Goal: Communication & Community: Answer question/provide support

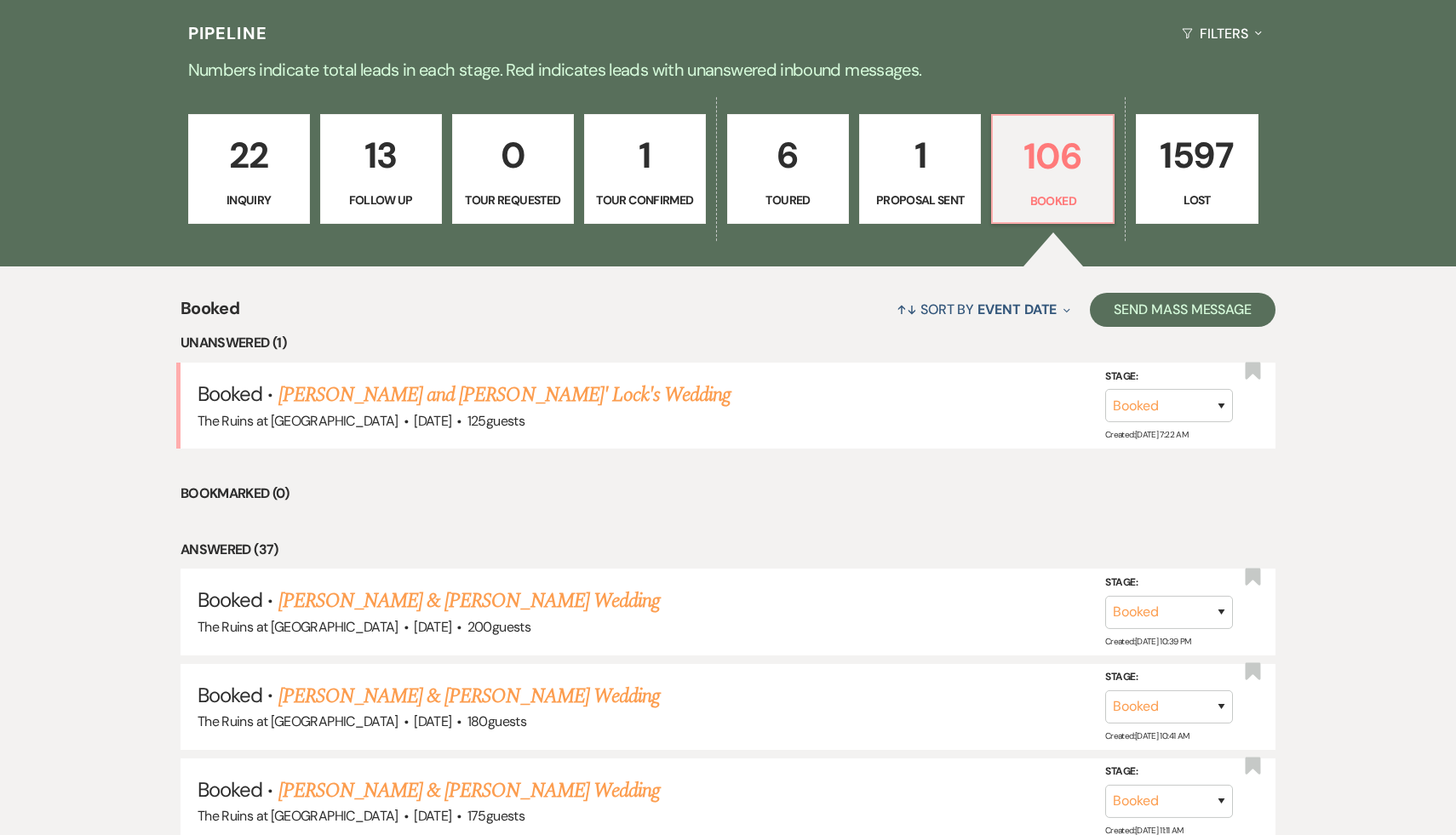
scroll to position [449, 0]
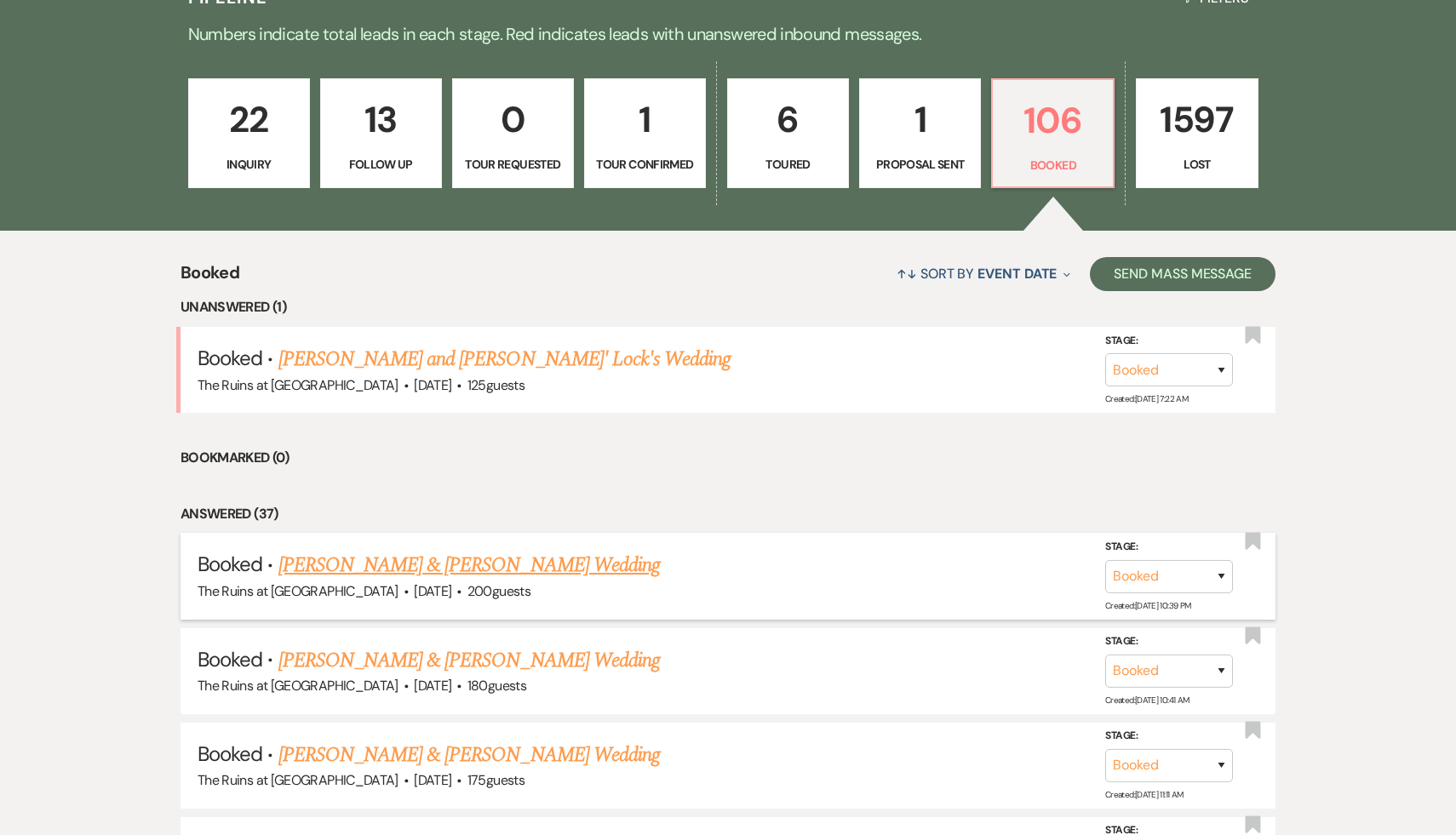
click at [491, 562] on link "[PERSON_NAME] & [PERSON_NAME] Wedding" at bounding box center [468, 565] width 382 height 30
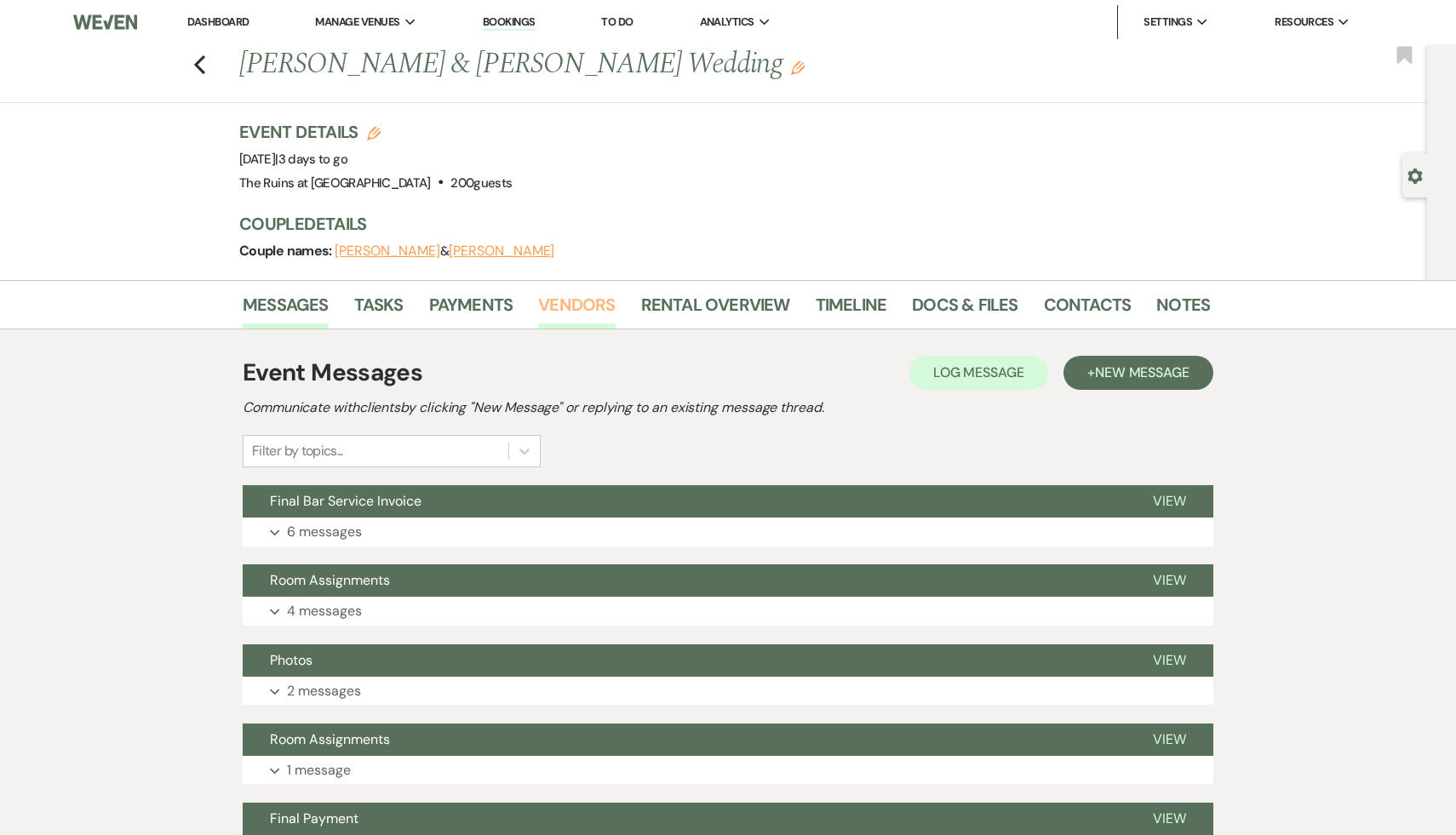
click at [549, 300] on link "Vendors" at bounding box center [577, 310] width 77 height 38
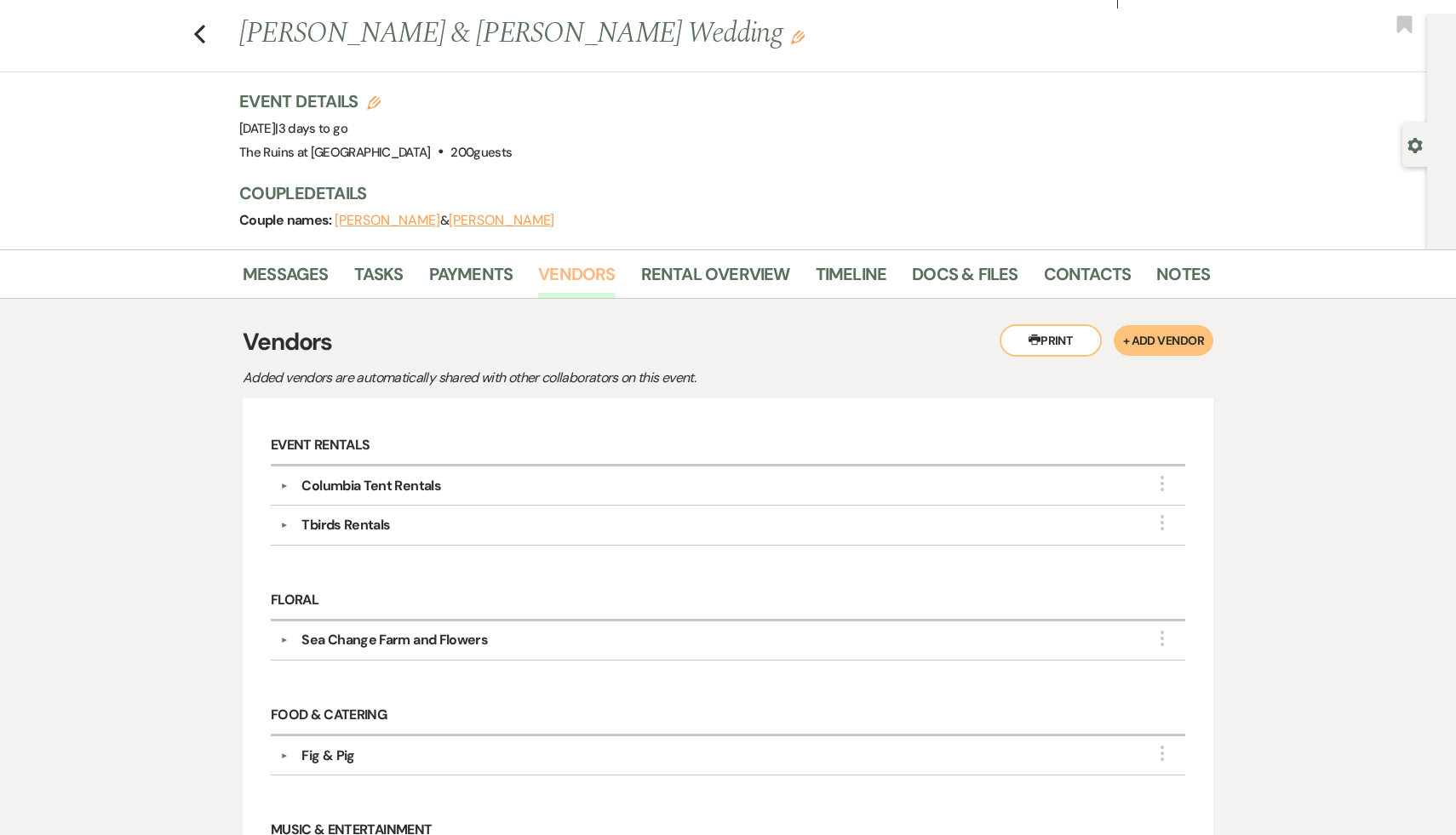
scroll to position [37, 0]
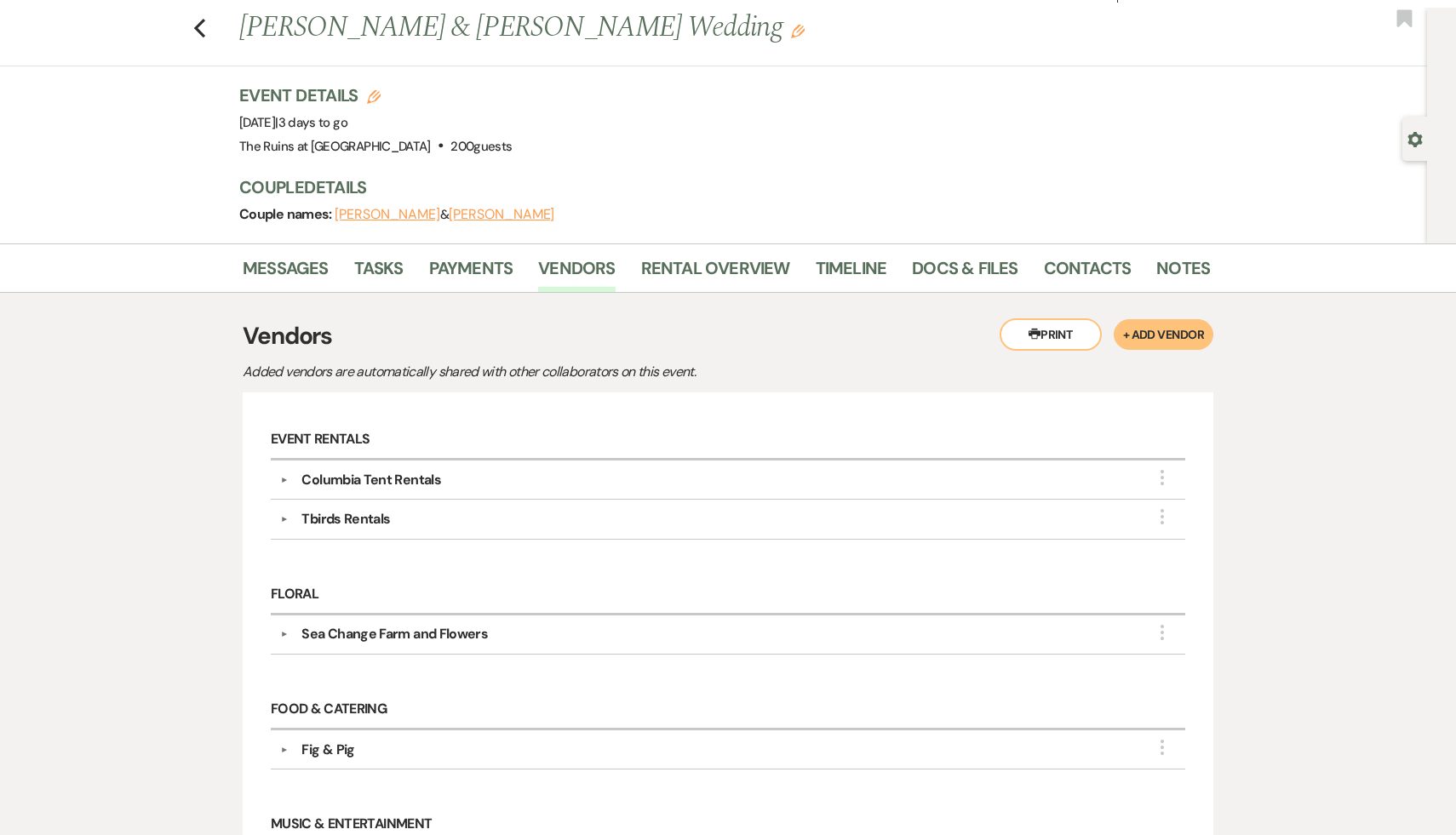
click at [374, 517] on div "Tbirds Rentals" at bounding box center [345, 519] width 88 height 21
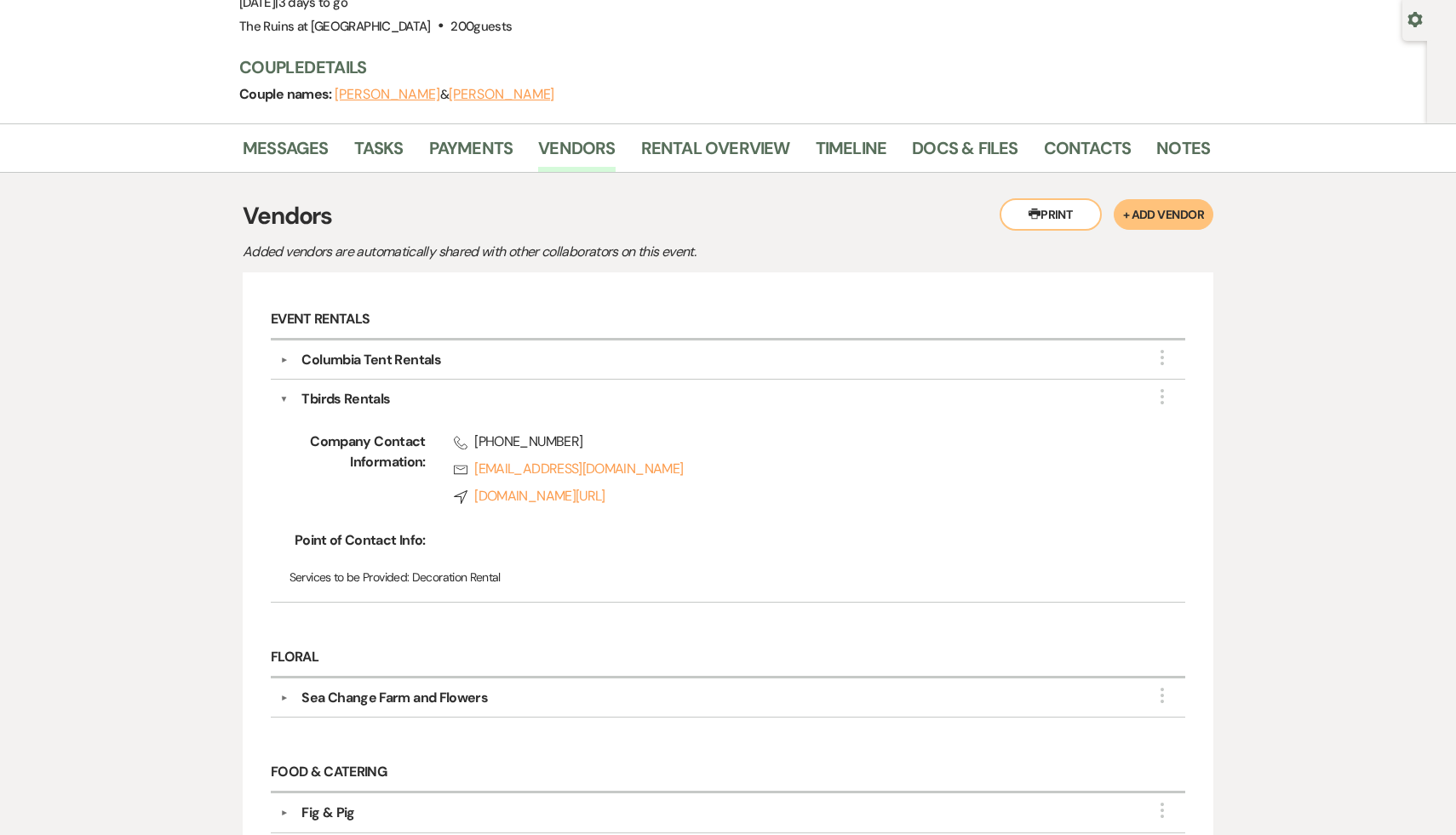
scroll to position [0, 0]
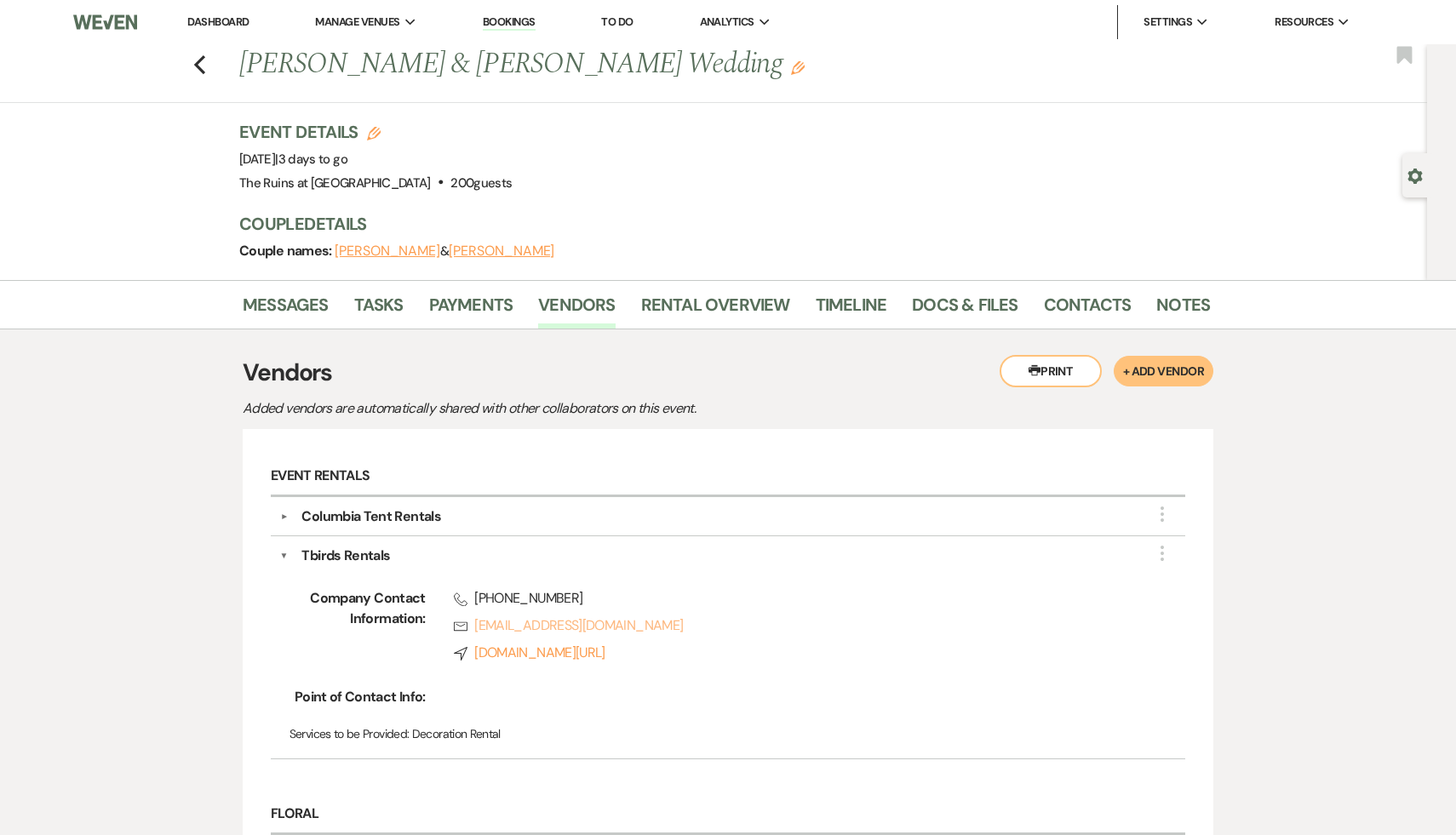
click at [619, 627] on link "Rsvp [EMAIL_ADDRESS][DOMAIN_NAME]" at bounding box center [793, 626] width 678 height 21
click at [214, 19] on link "Dashboard" at bounding box center [218, 21] width 62 height 14
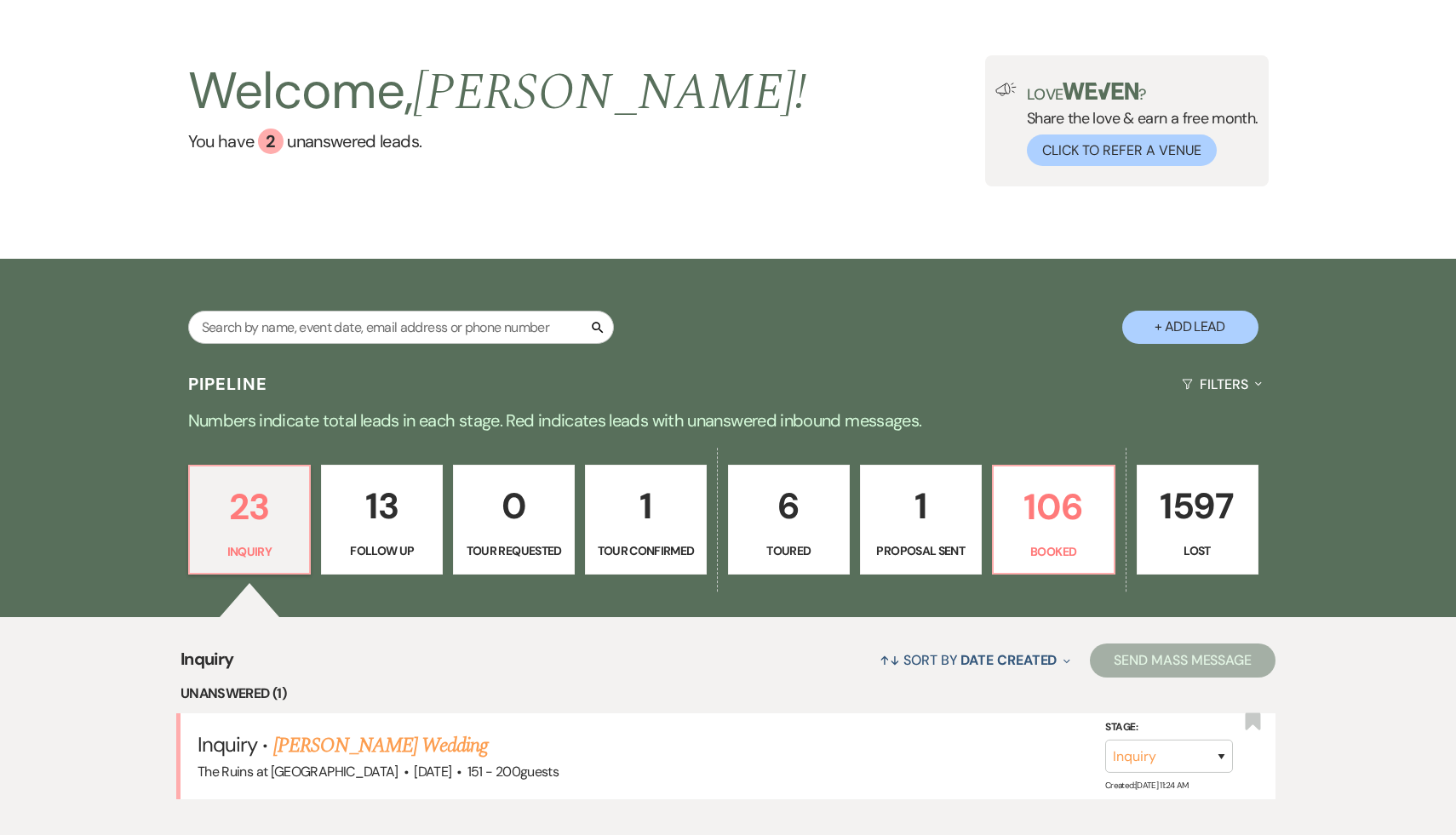
scroll to position [67, 0]
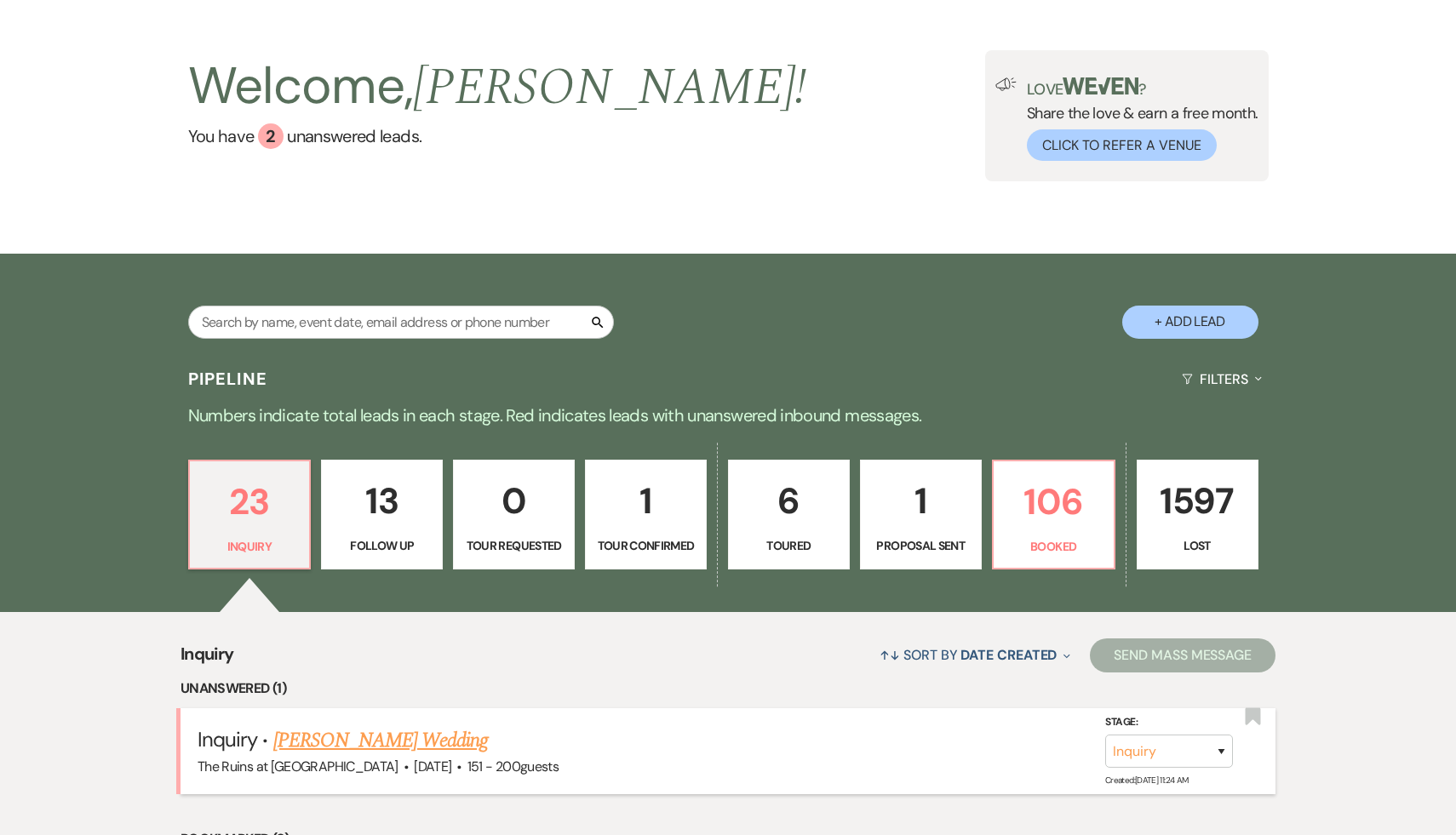
click at [407, 744] on link "[PERSON_NAME] Wedding" at bounding box center [381, 741] width 215 height 30
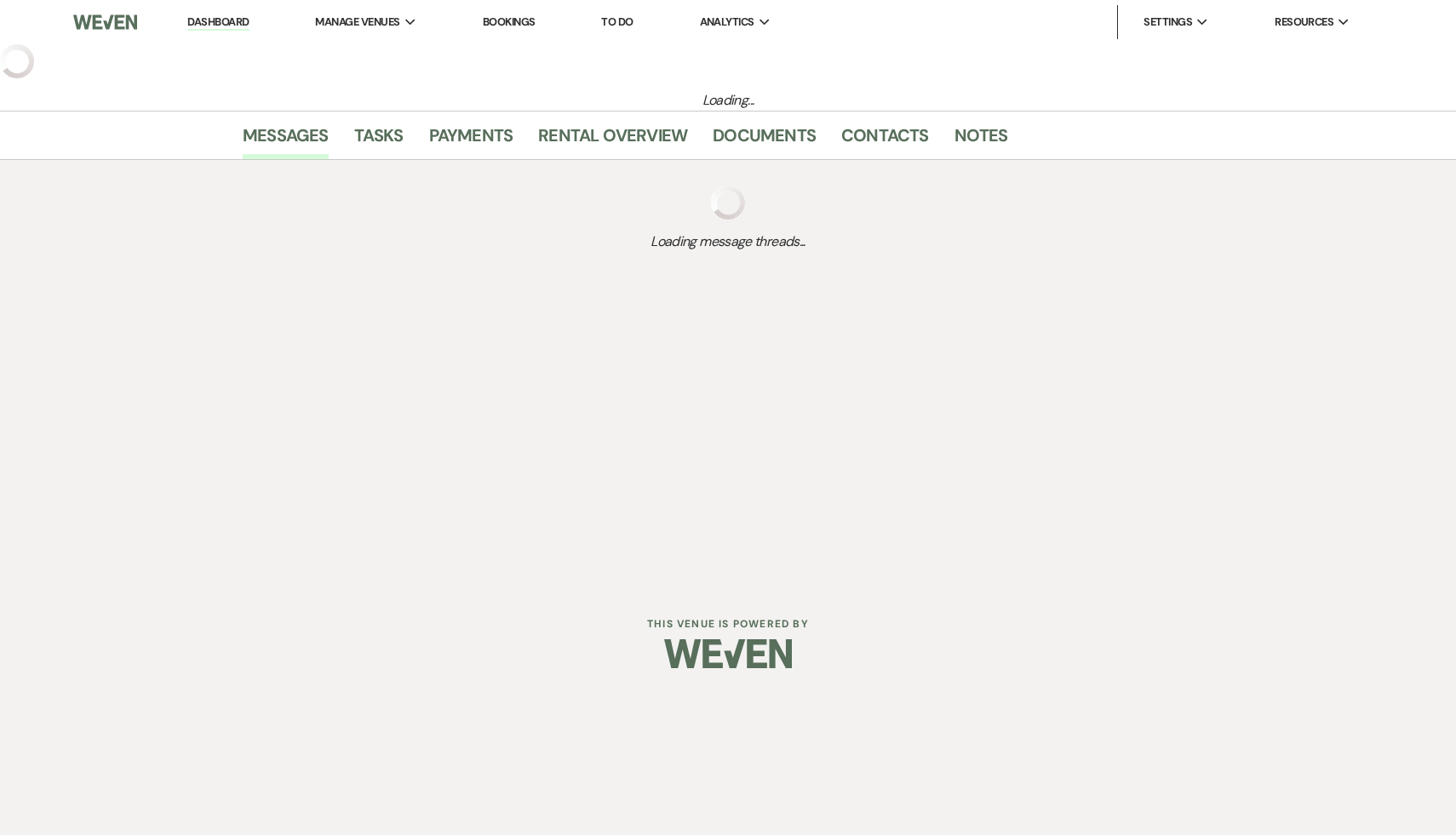
select select "2"
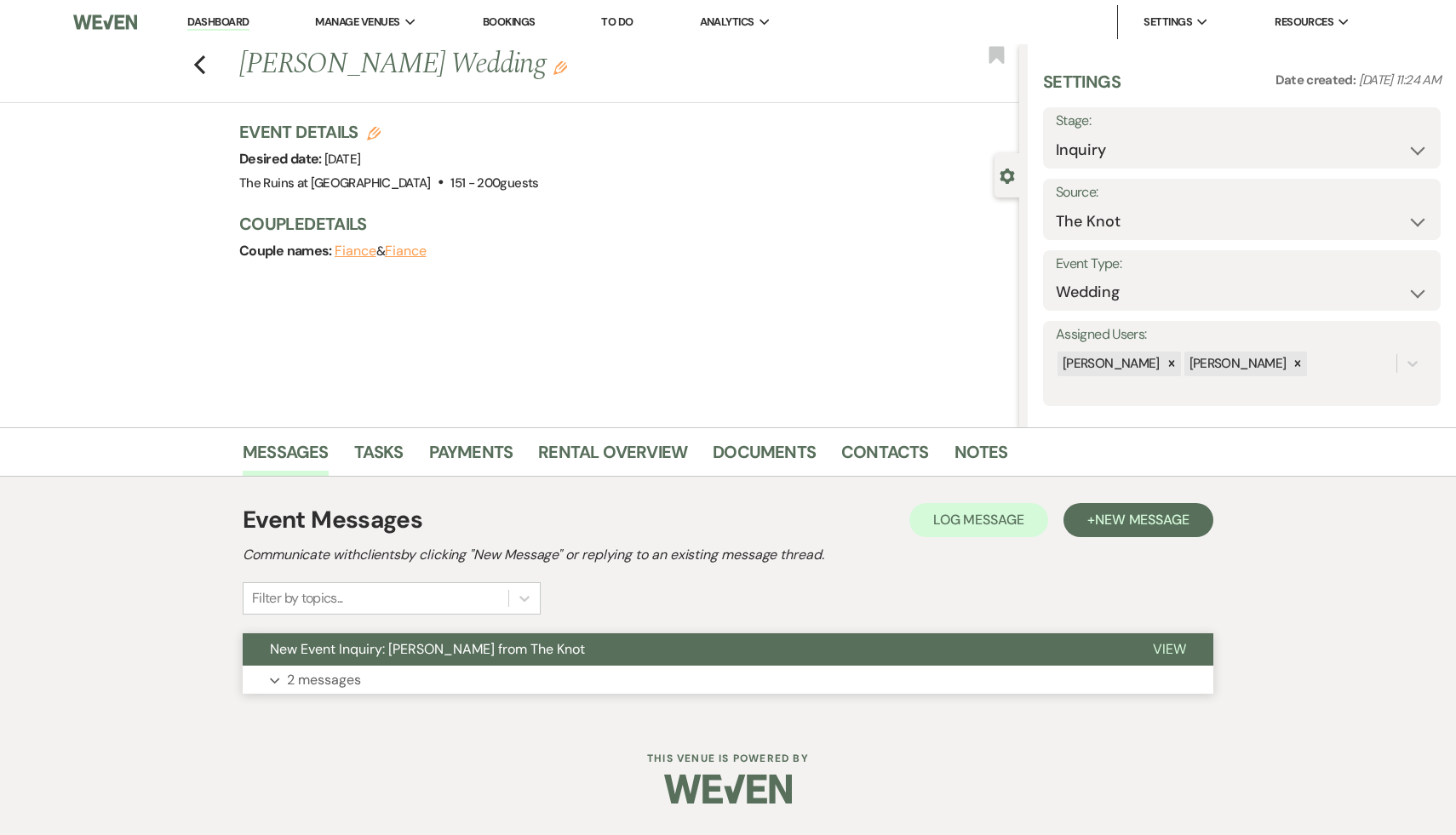
click at [475, 642] on span "New Event Inquiry: [PERSON_NAME] from The Knot" at bounding box center [427, 649] width 315 height 18
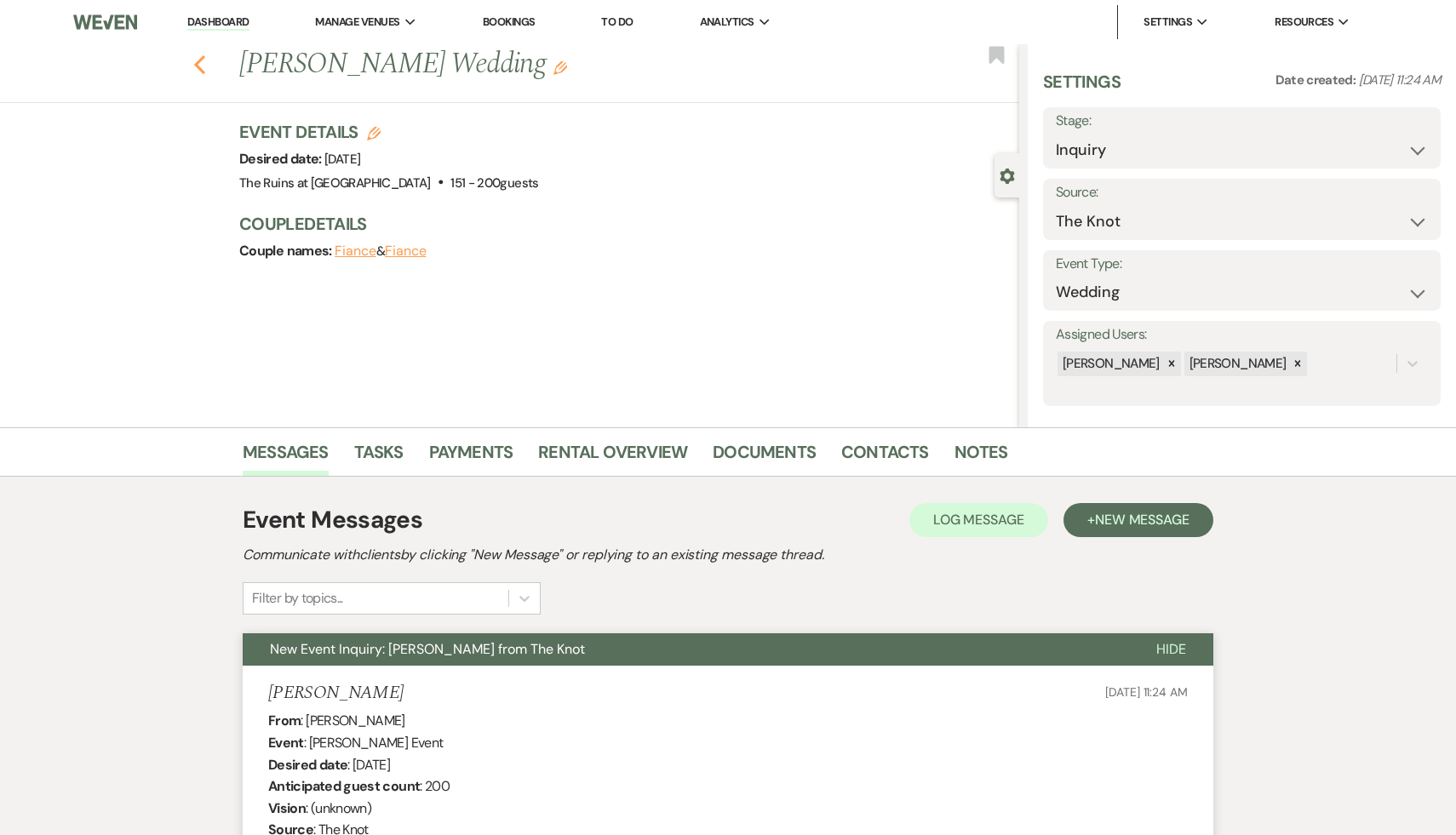
click at [196, 61] on icon "Previous" at bounding box center [199, 64] width 13 height 21
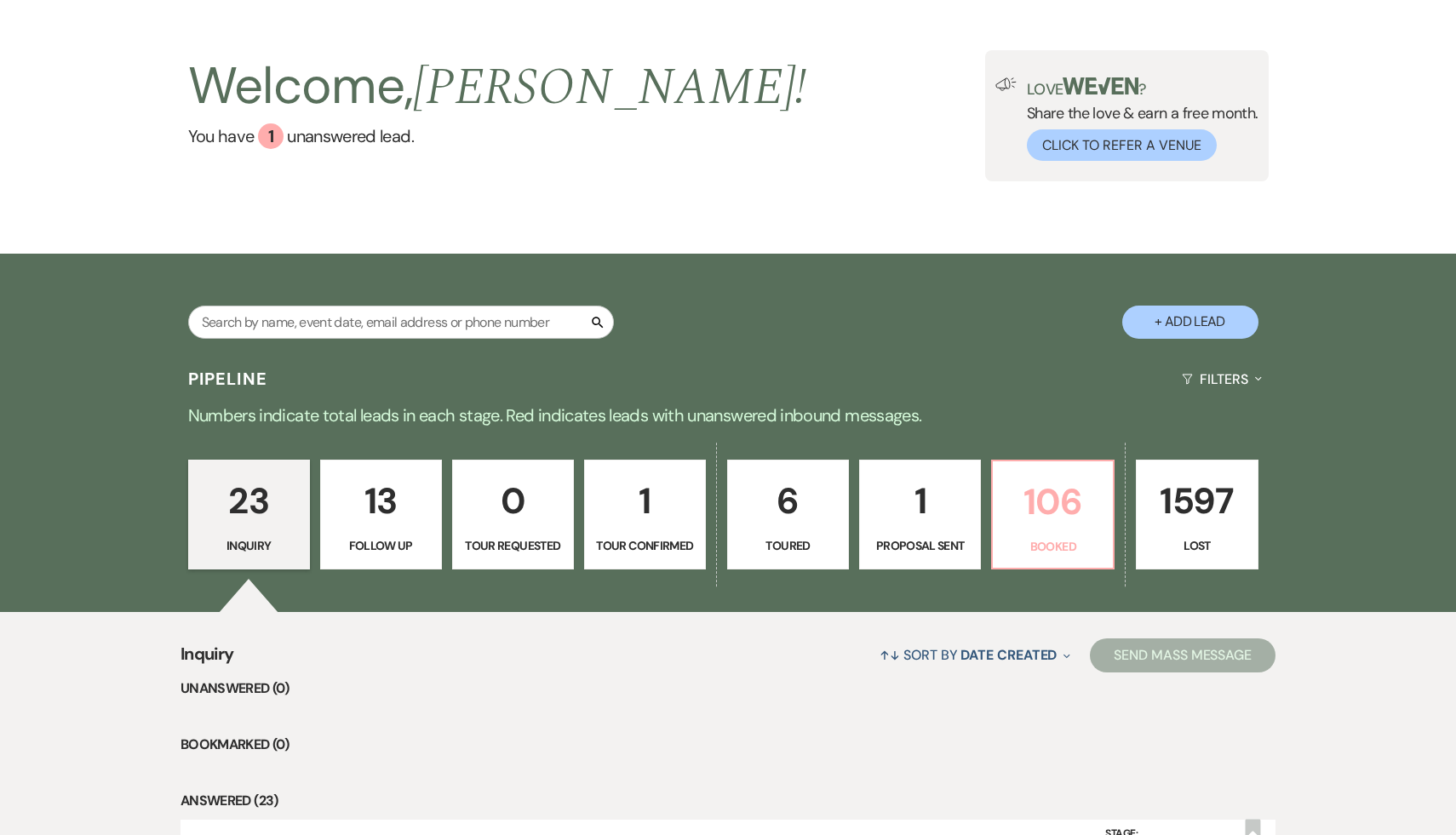
click at [1050, 511] on p "106" at bounding box center [1052, 502] width 99 height 57
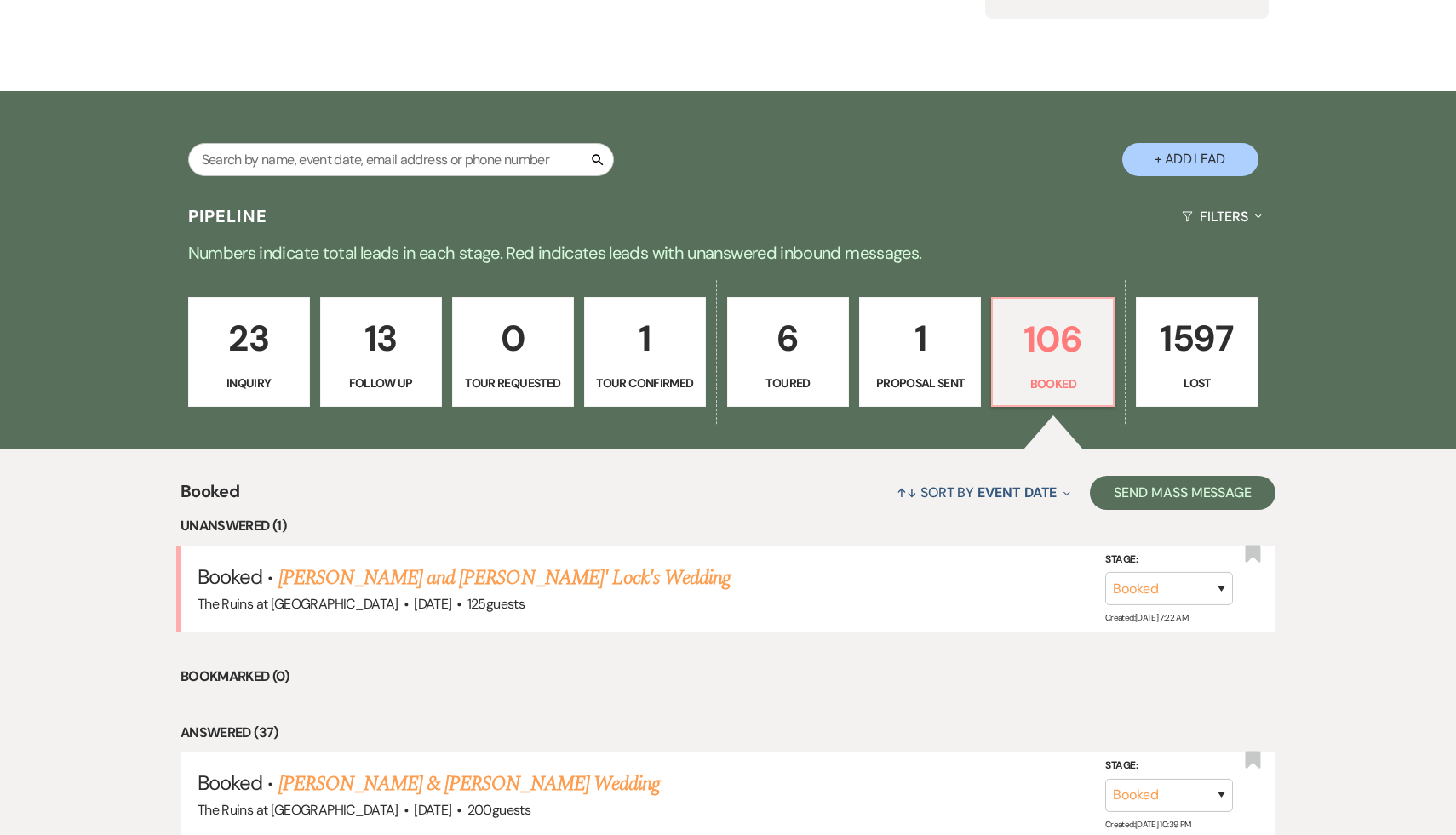
scroll to position [330, 0]
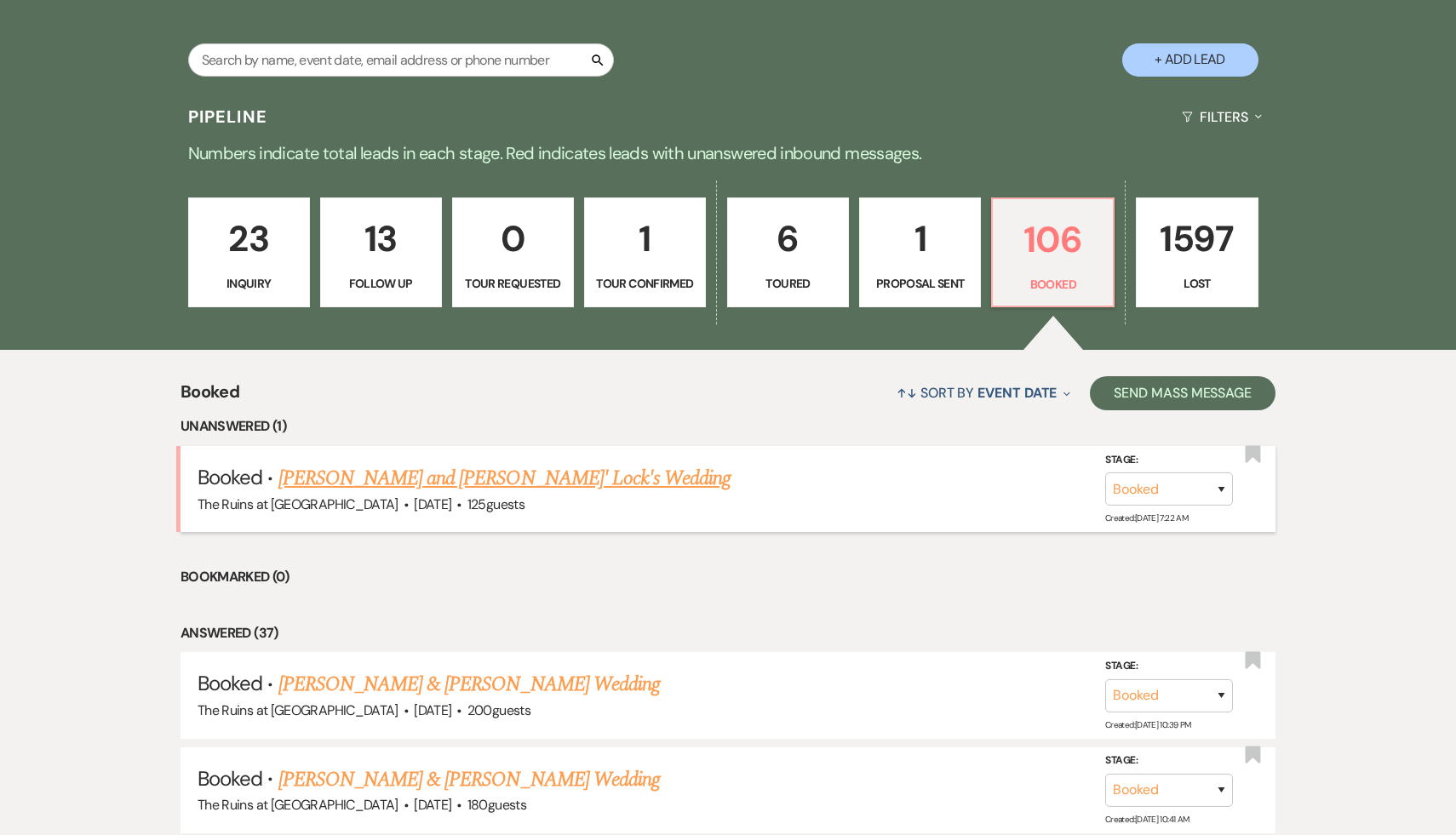
click at [565, 479] on link "[PERSON_NAME] and [PERSON_NAME]' Lock's Wedding" at bounding box center [504, 478] width 453 height 30
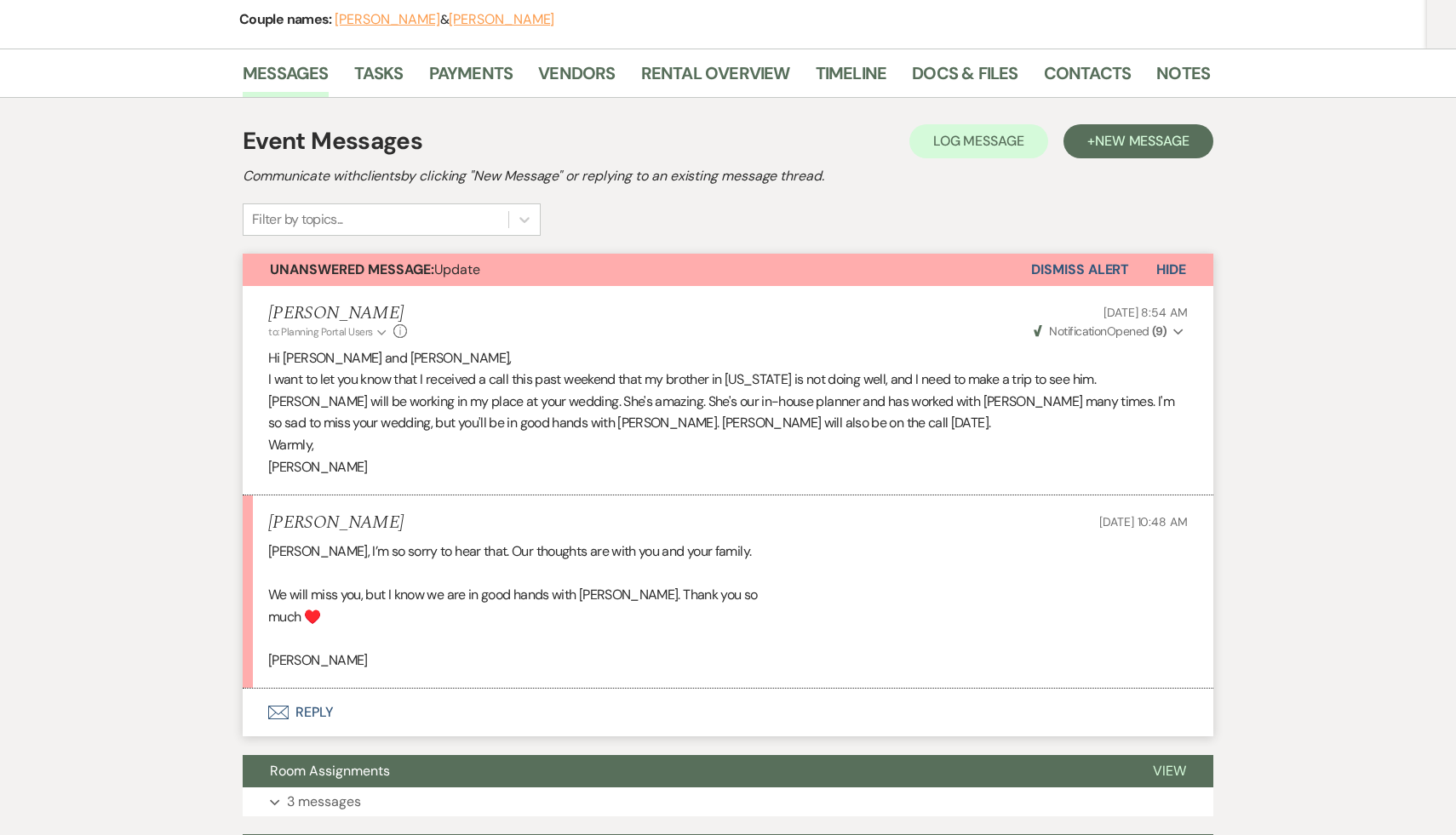
scroll to position [144, 0]
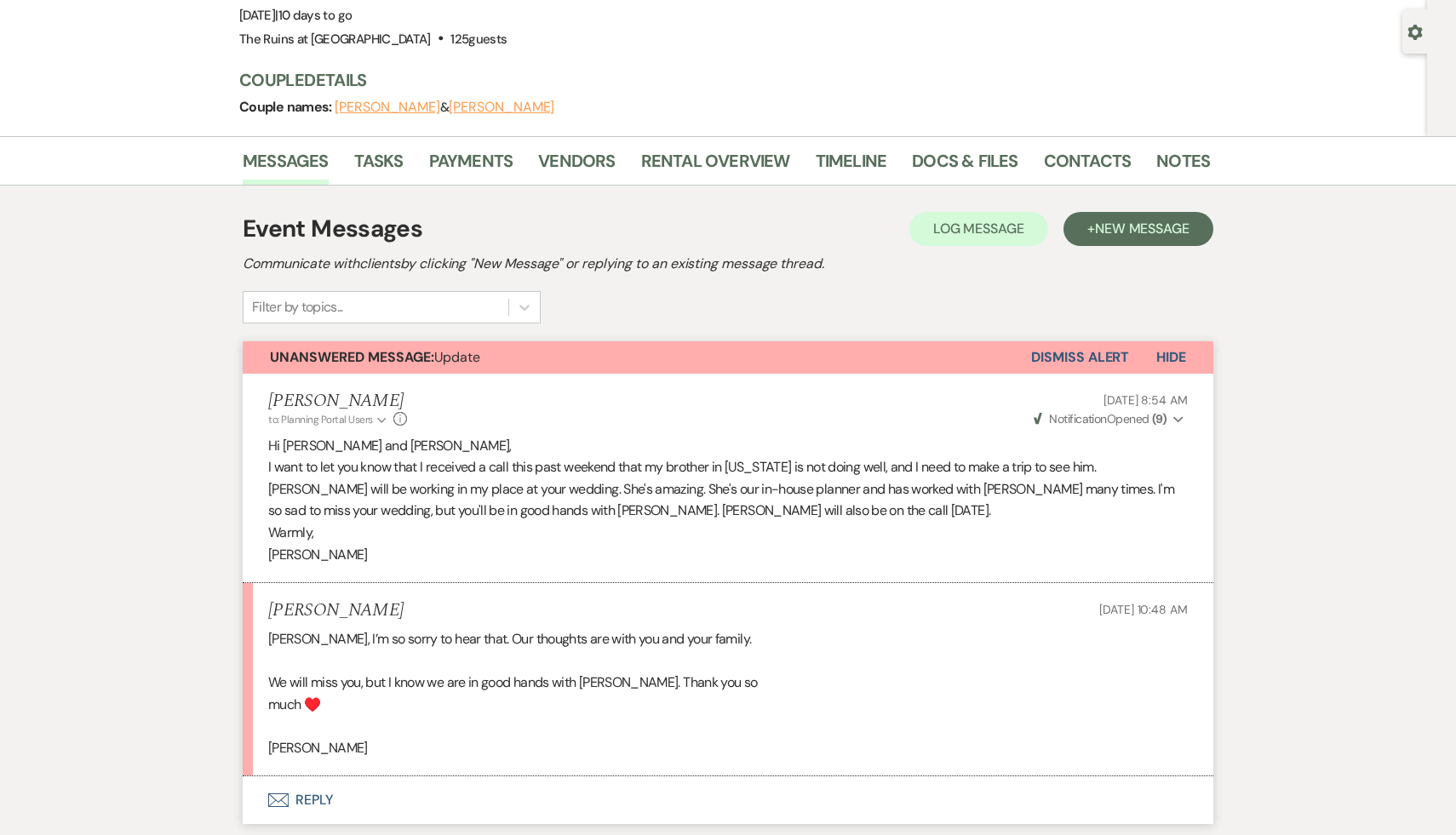
click at [311, 802] on button "Envelope Reply" at bounding box center [728, 800] width 971 height 47
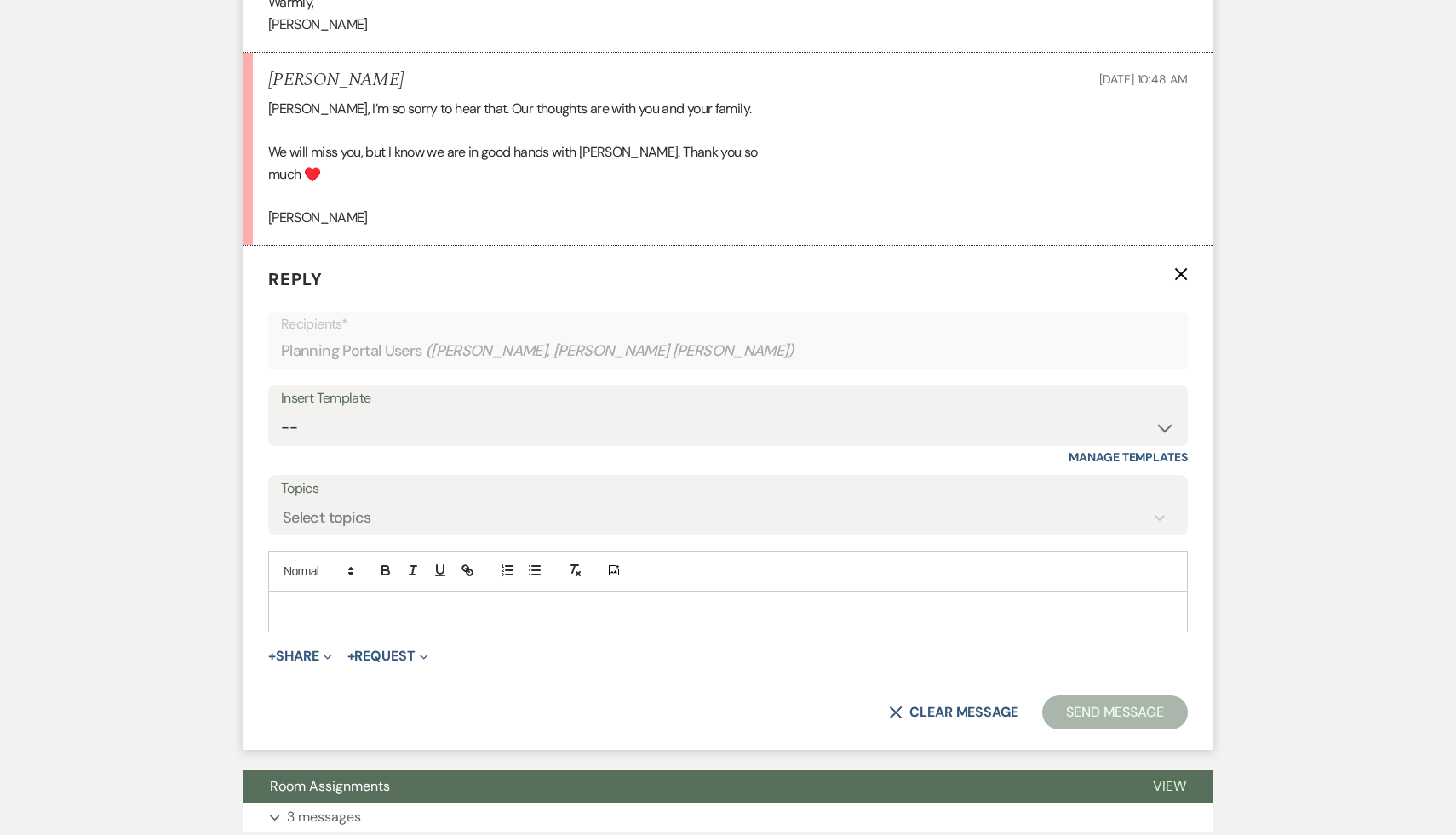
scroll to position [679, 0]
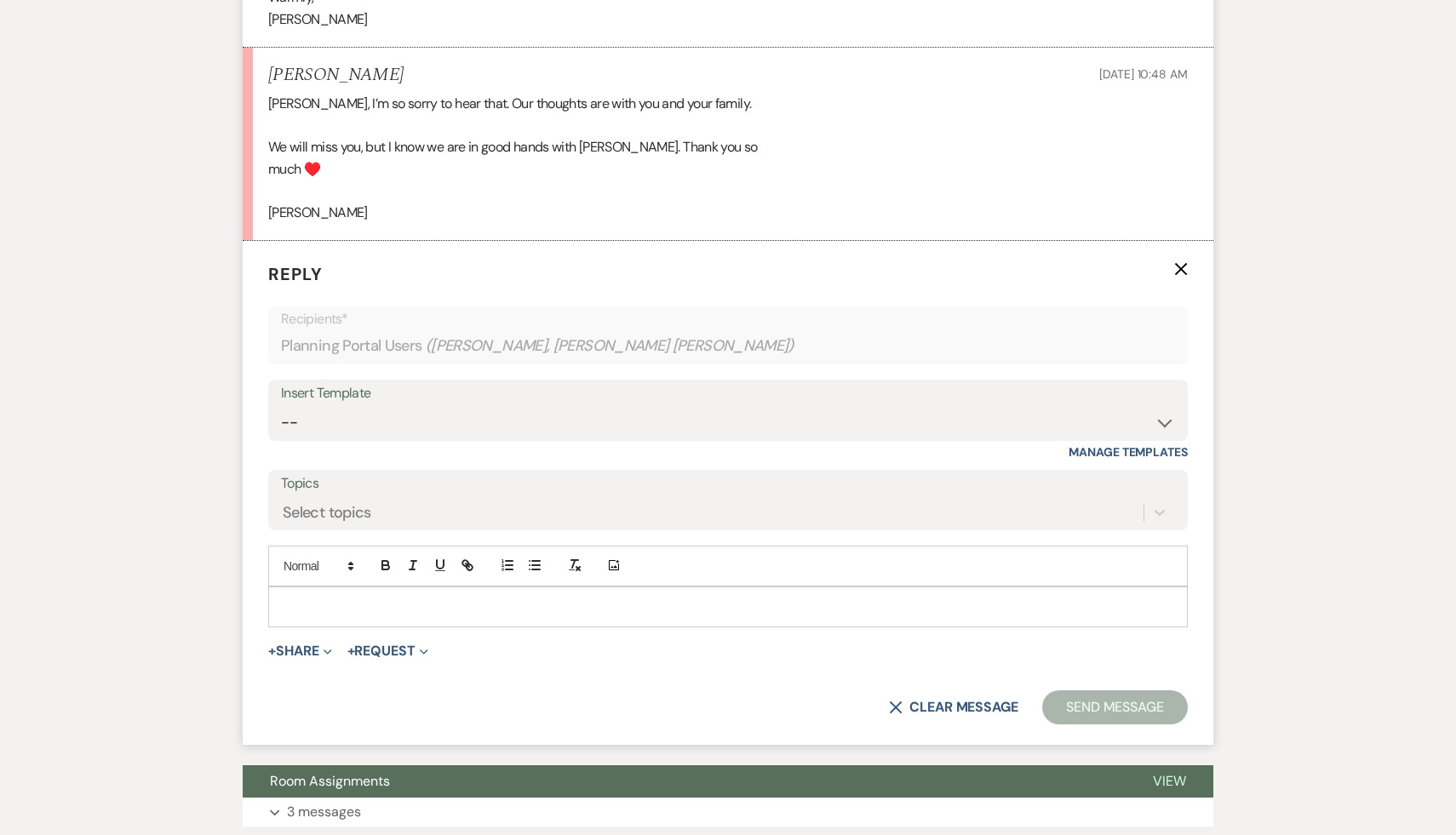
click at [508, 603] on p at bounding box center [728, 607] width 892 height 19
click at [1096, 706] on button "Send Message" at bounding box center [1115, 707] width 146 height 34
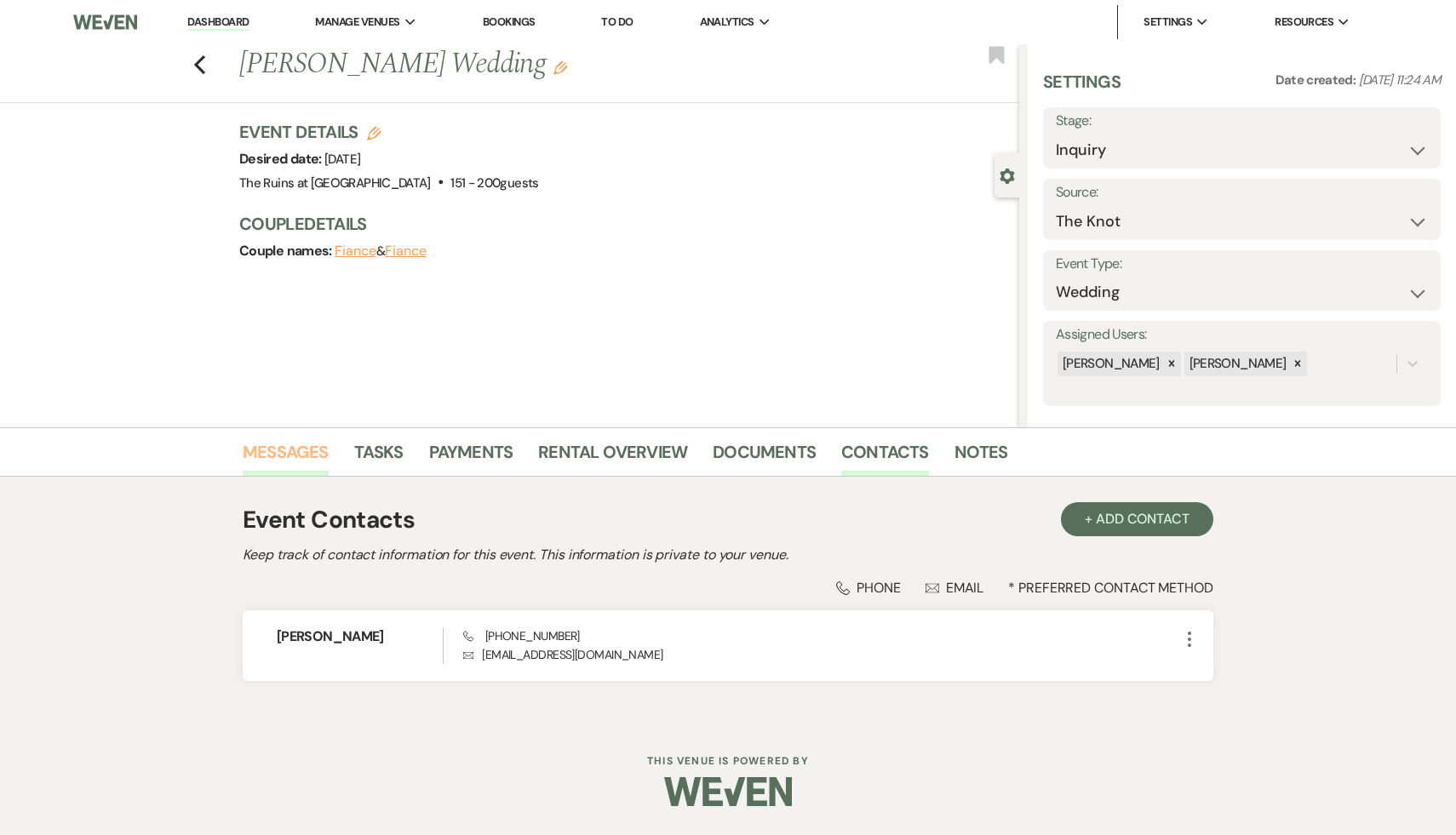
click at [268, 451] on link "Messages" at bounding box center [285, 458] width 86 height 38
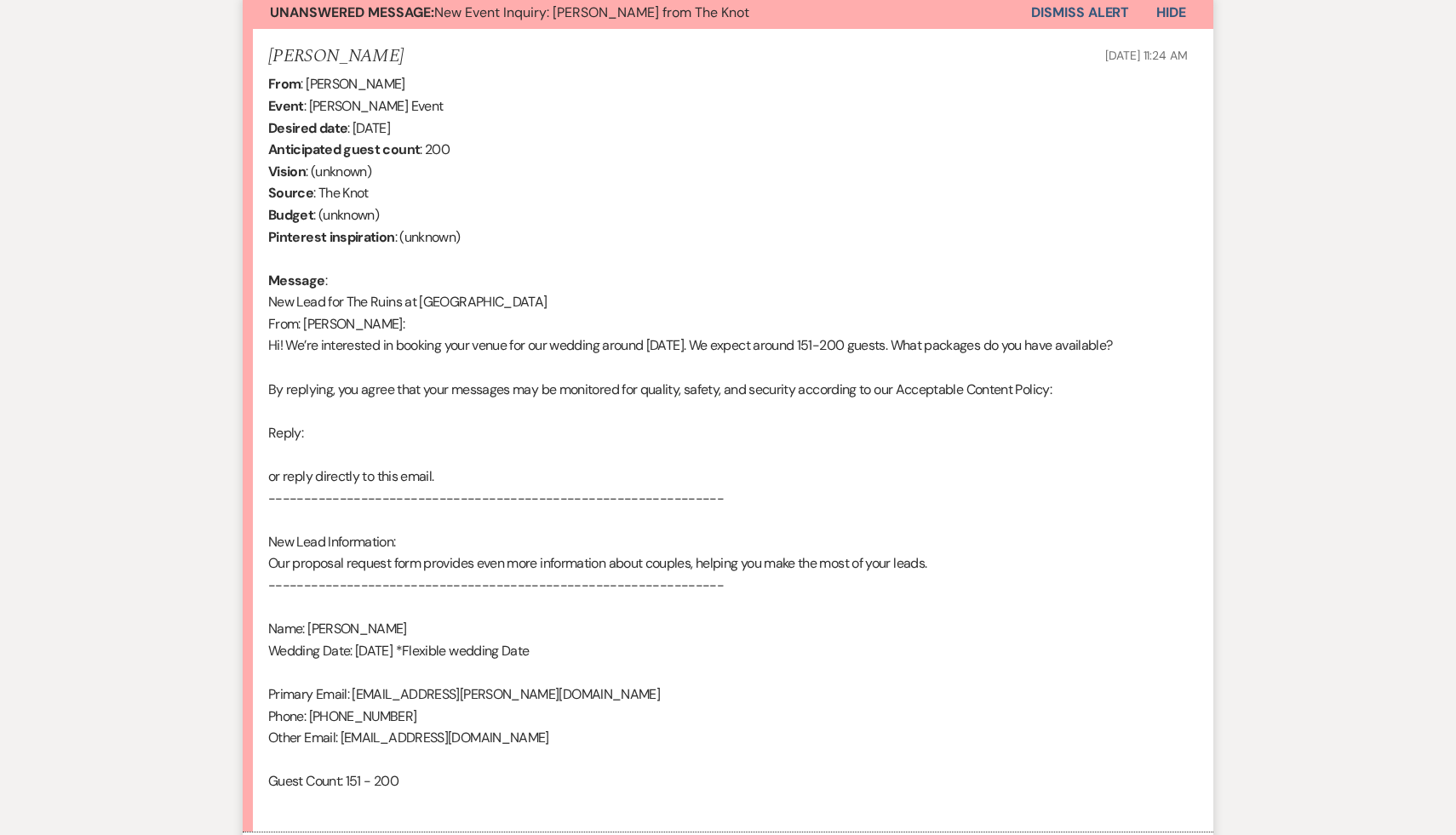
scroll to position [753, 0]
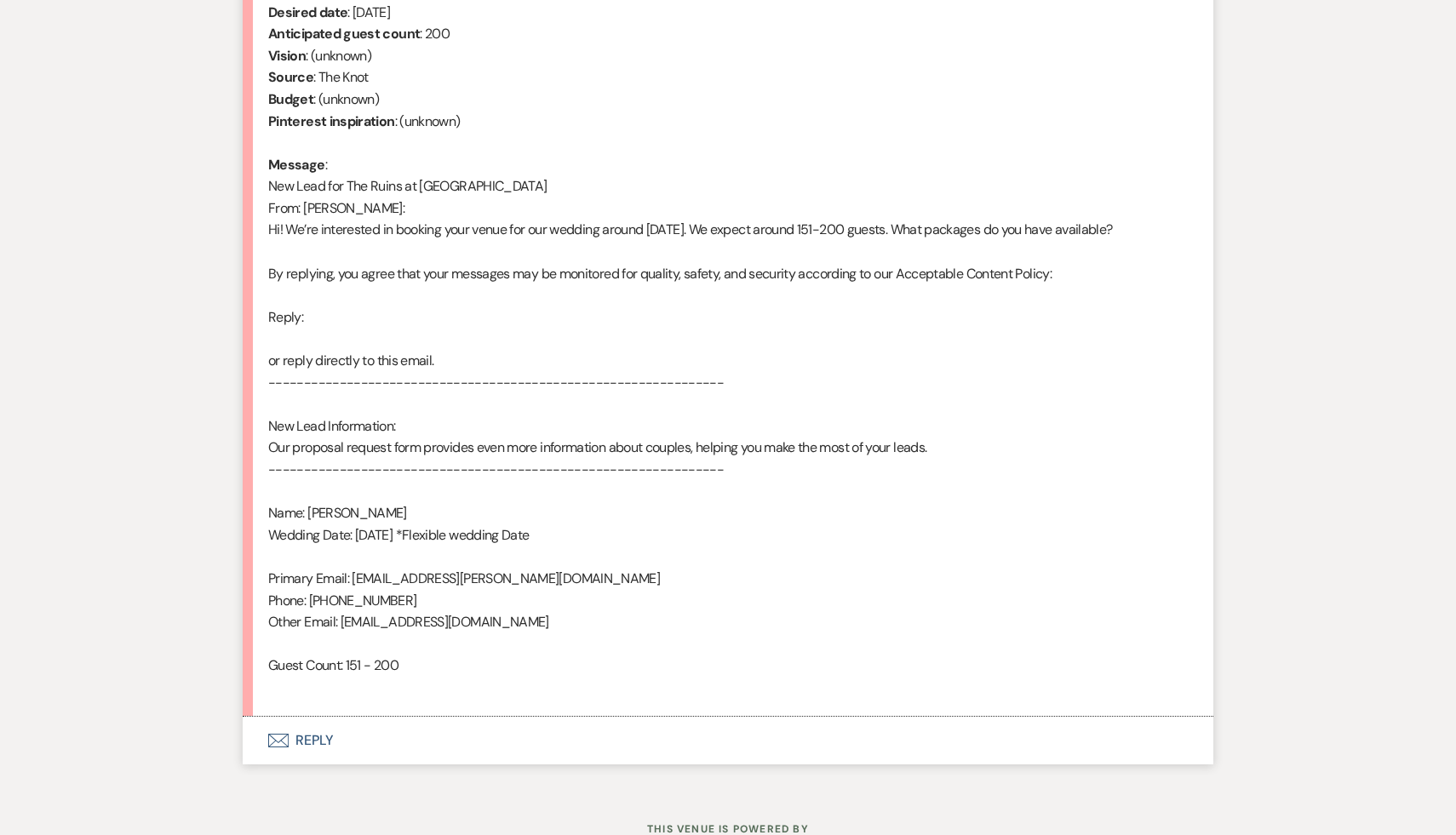
click at [314, 748] on button "Envelope Reply" at bounding box center [728, 740] width 971 height 47
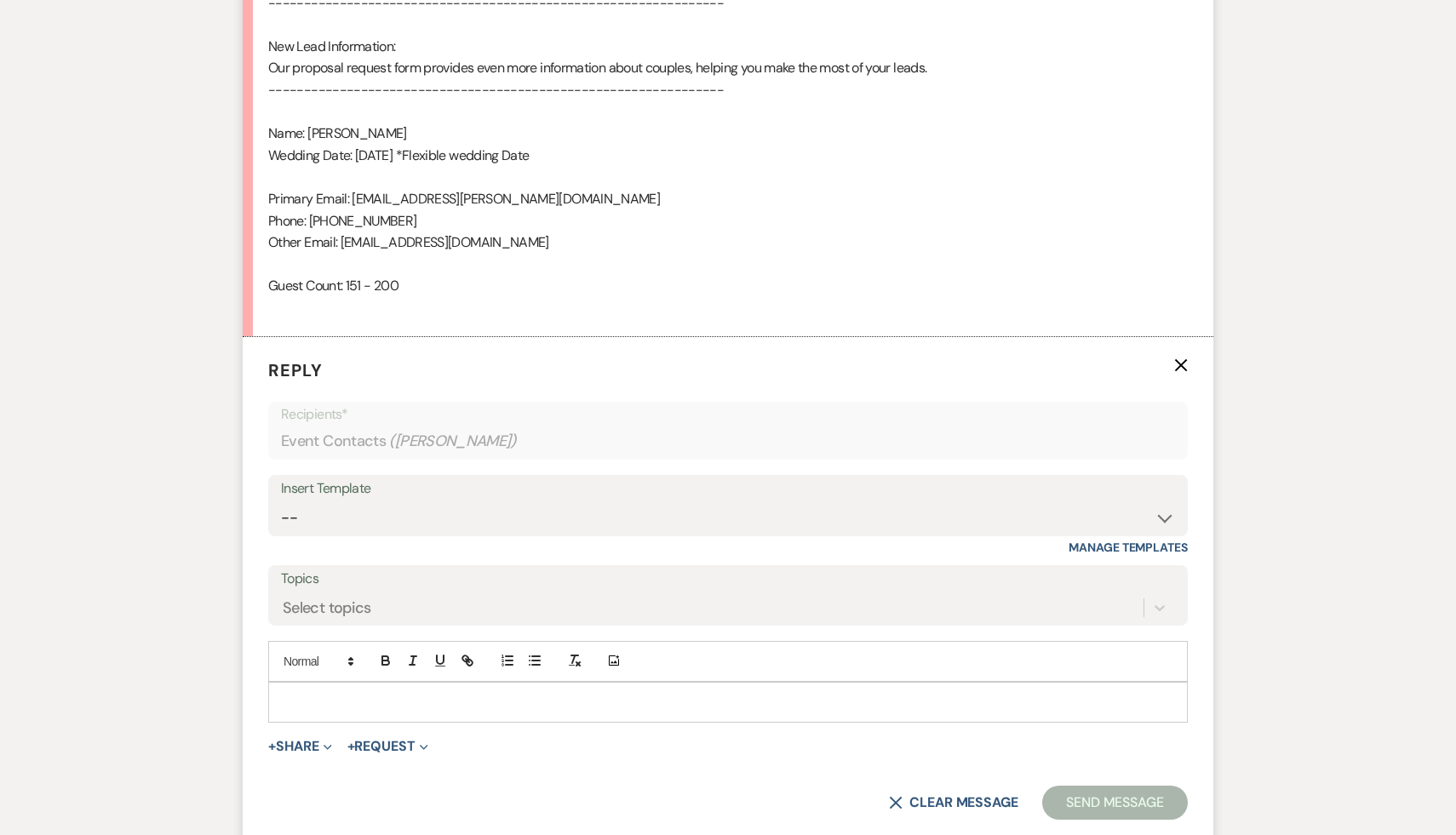
scroll to position [1142, 0]
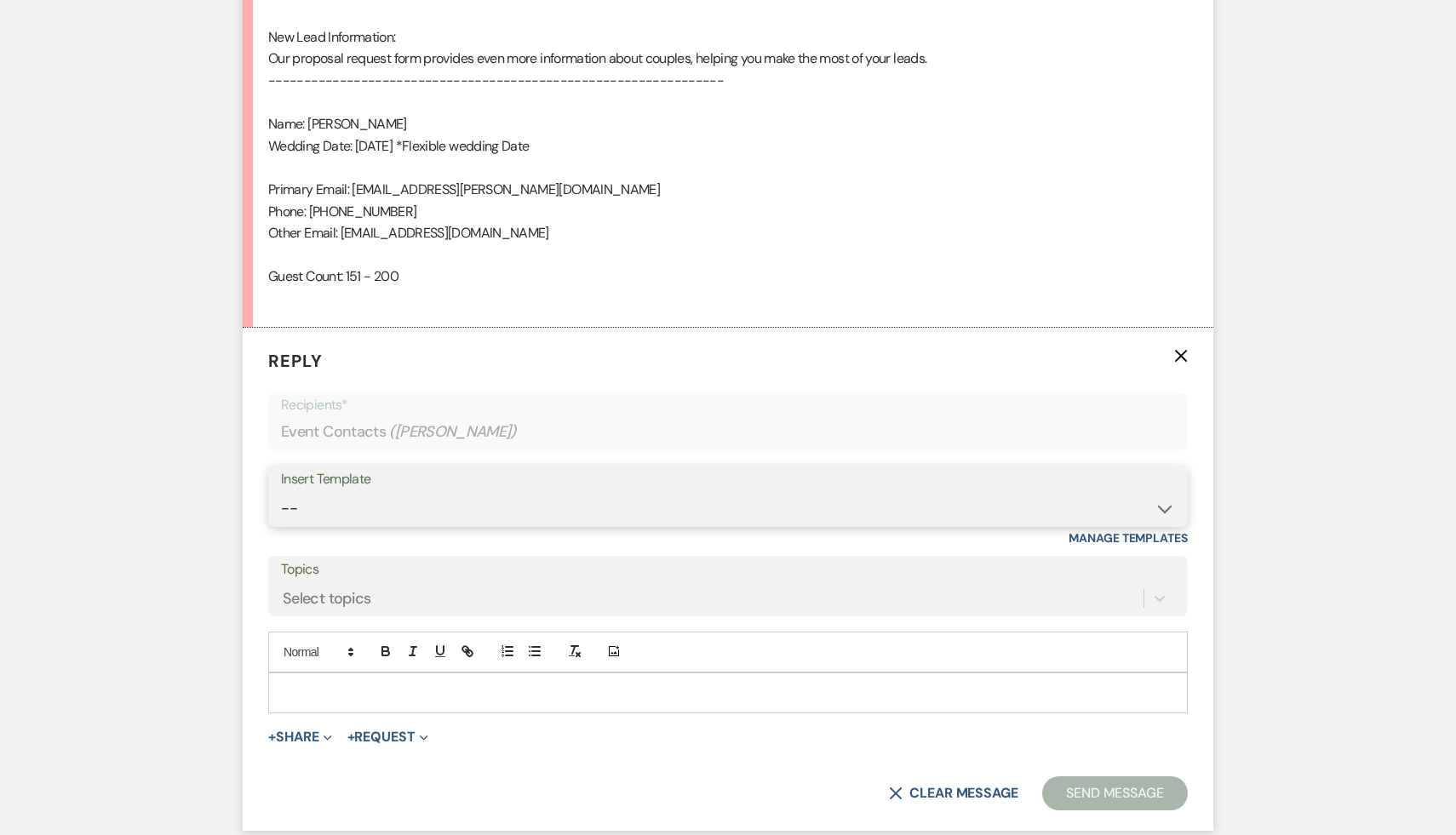
click at [1166, 509] on select "-- Weven Planning Portal Introduction (Booked Events) Initial Inquiry Response …" at bounding box center [728, 509] width 894 height 33
select select "566"
click at [281, 493] on select "-- Weven Planning Portal Introduction (Booked Events) Initial Inquiry Response …" at bounding box center [728, 509] width 894 height 33
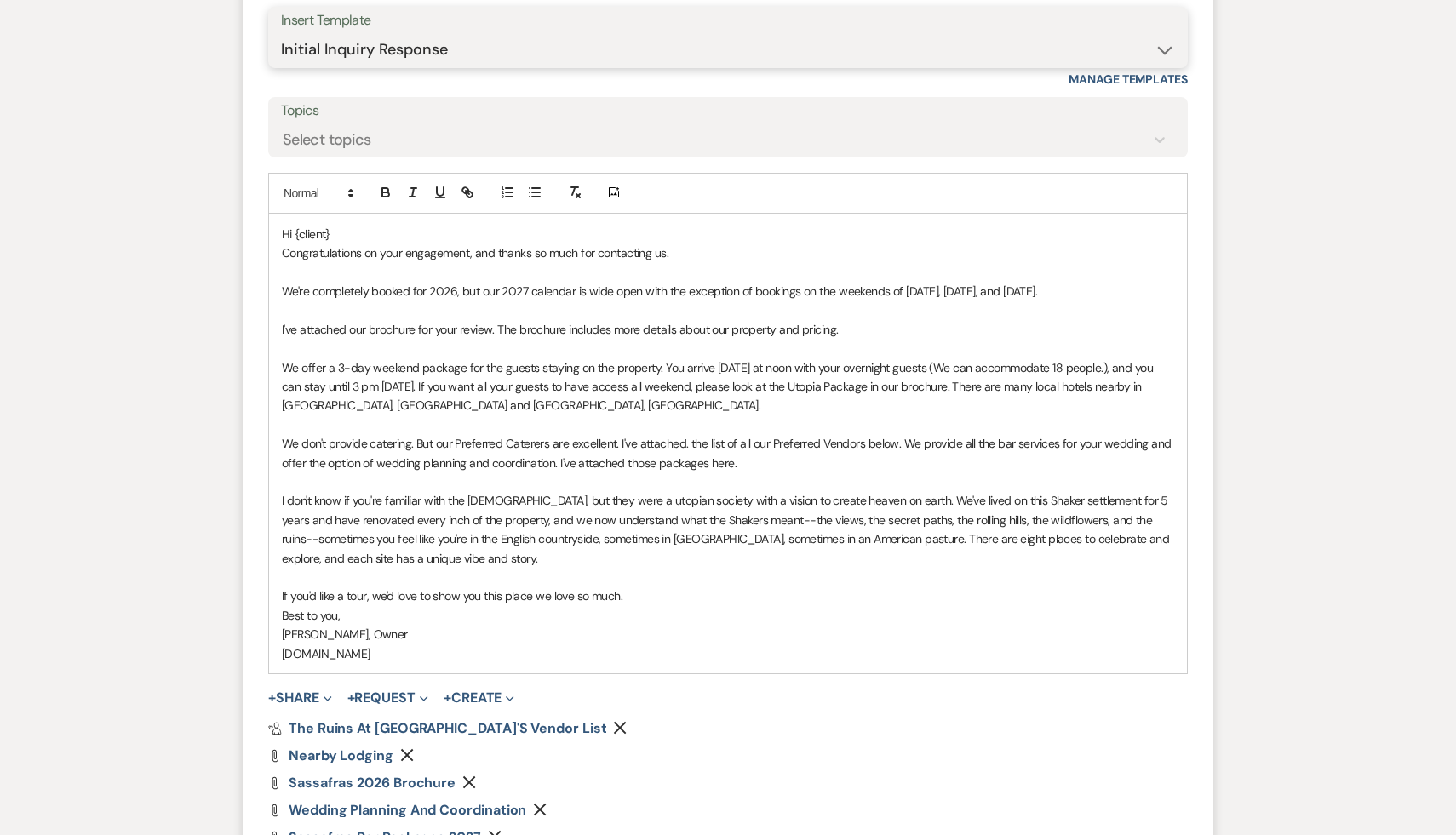
scroll to position [1577, 0]
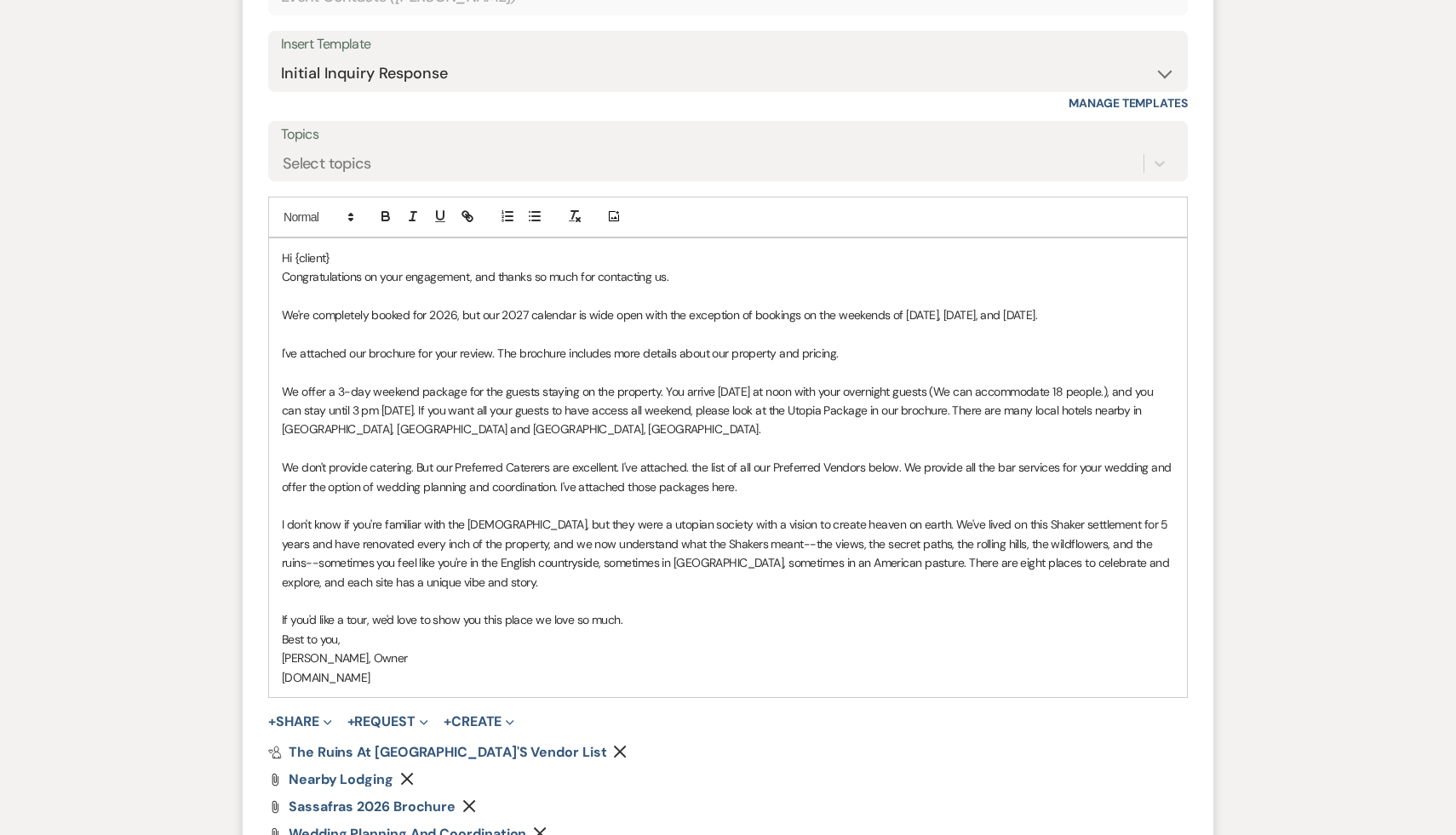
click at [352, 256] on p "Hi {client}" at bounding box center [728, 257] width 892 height 19
drag, startPoint x: 489, startPoint y: 315, endPoint x: 231, endPoint y: 314, distance: 258.0
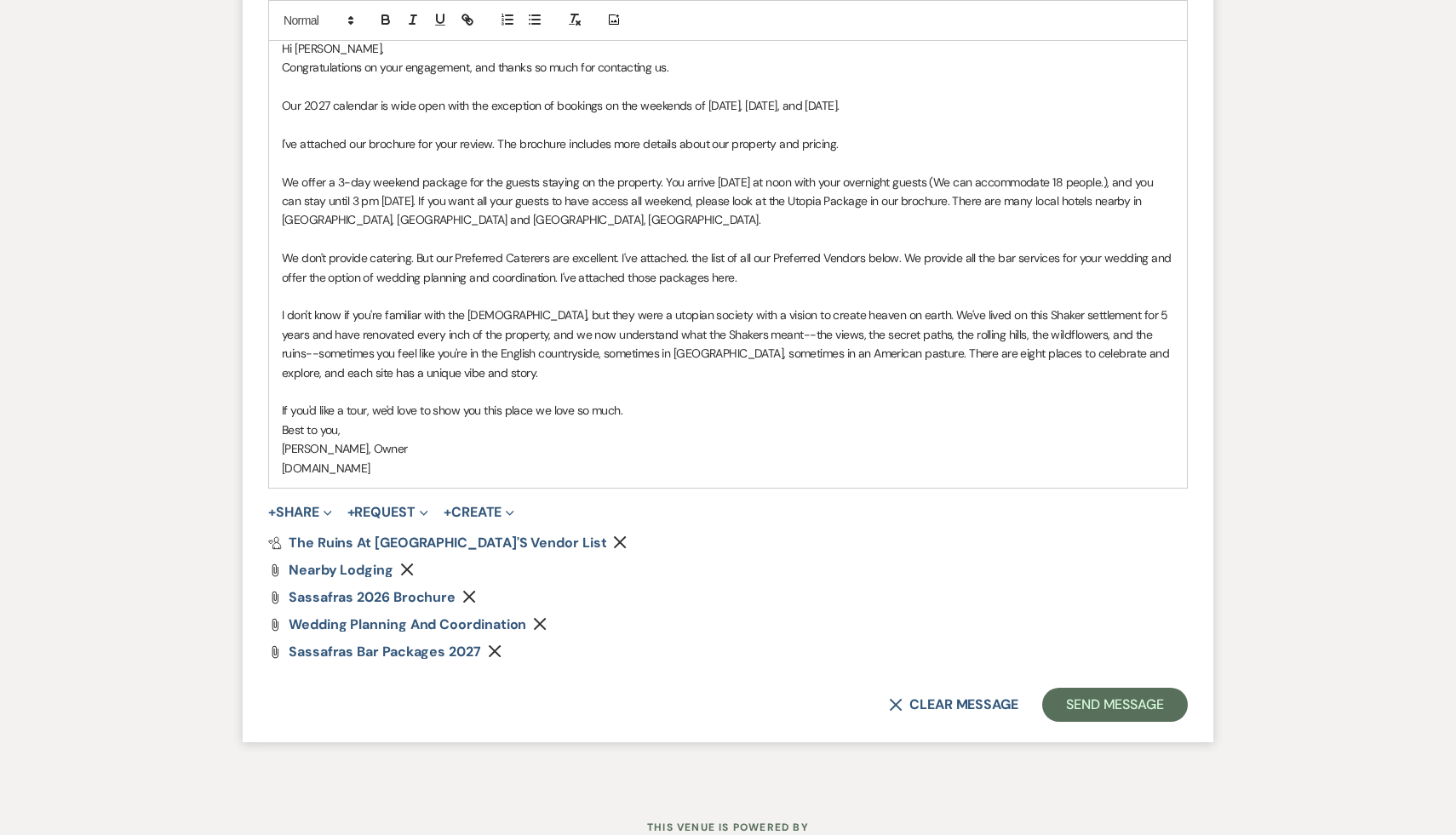
scroll to position [1842, 0]
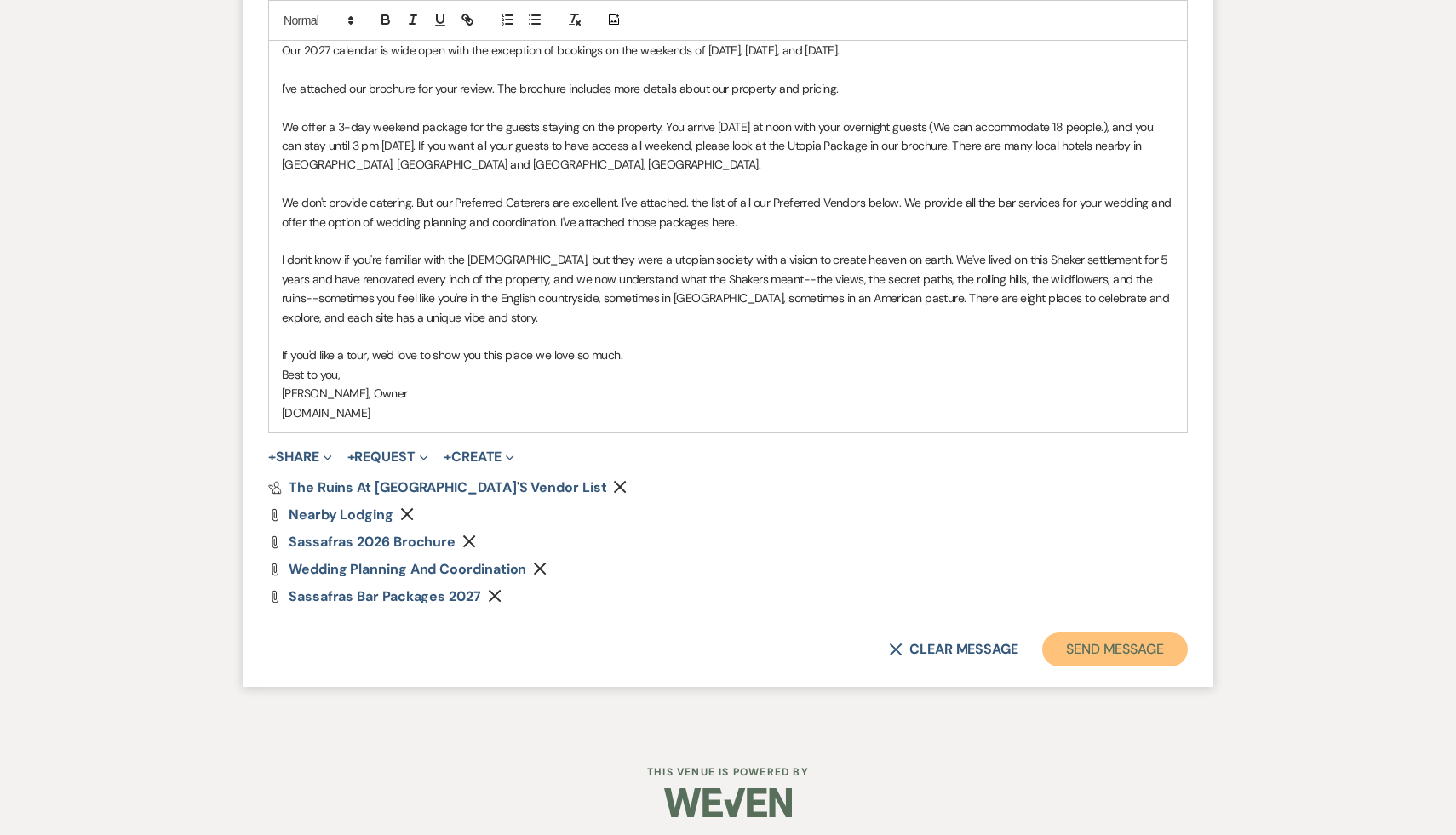
click at [1141, 645] on button "Send Message" at bounding box center [1115, 650] width 146 height 34
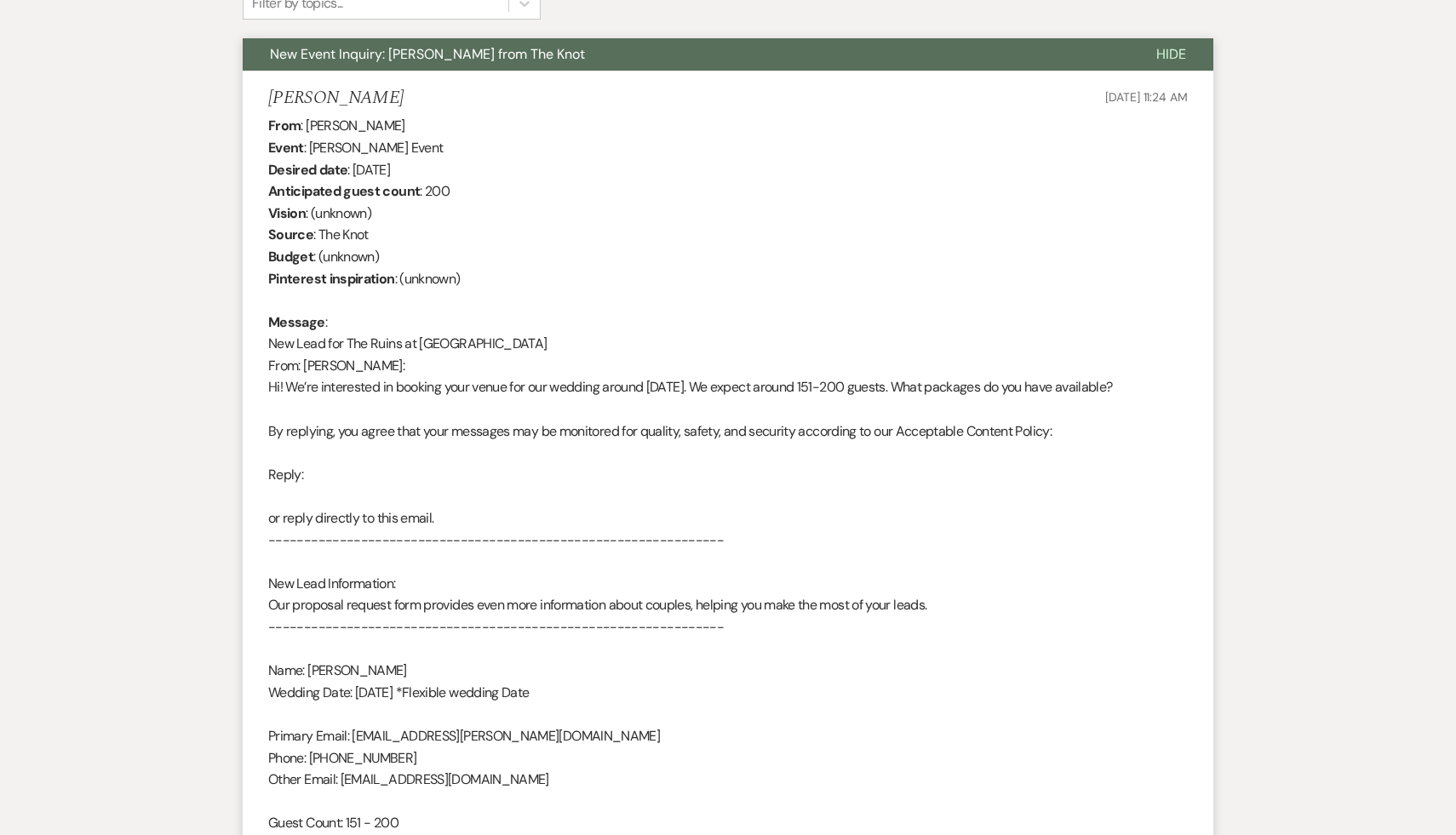
scroll to position [0, 0]
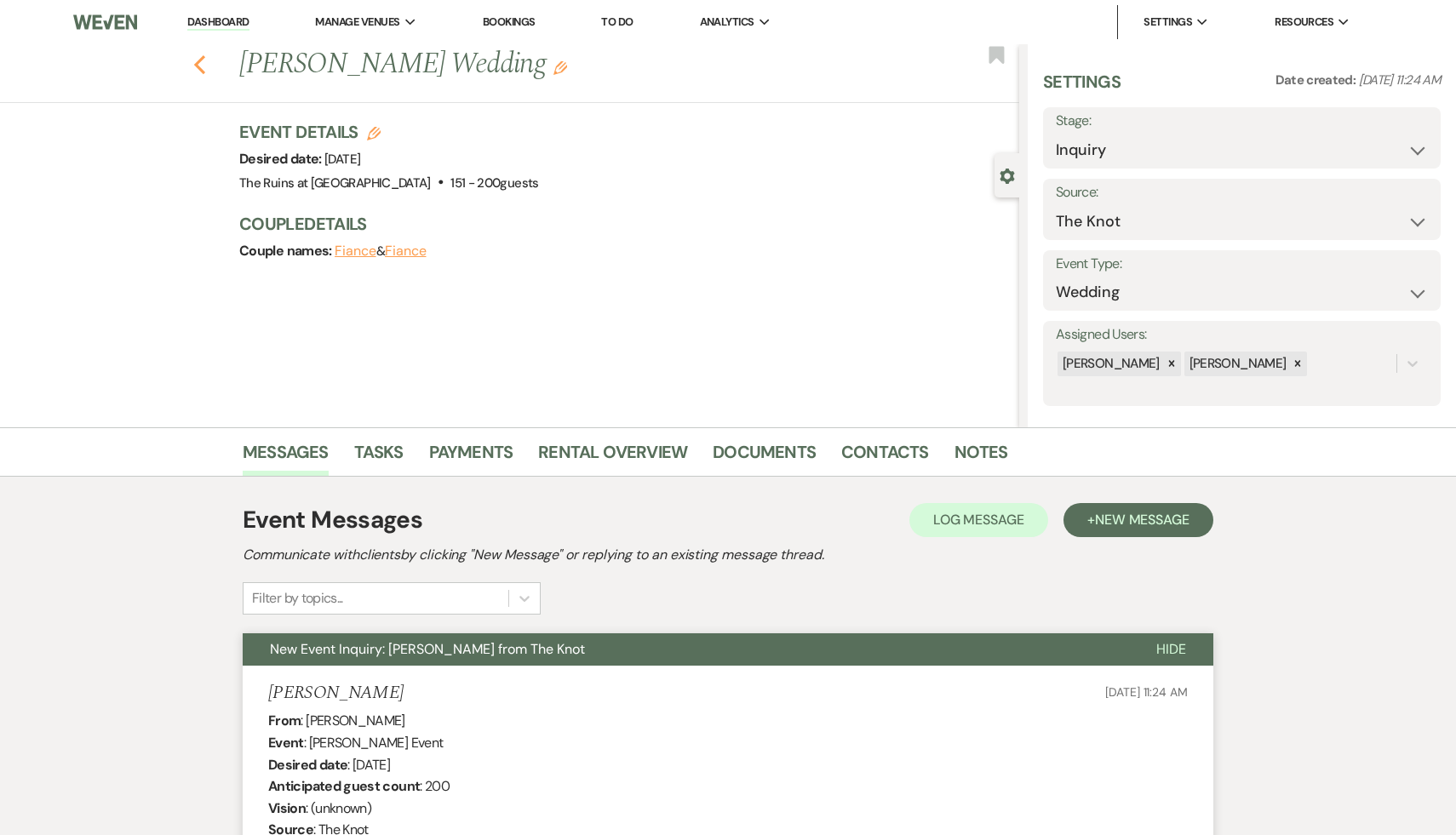
click at [198, 59] on icon "Previous" at bounding box center [199, 64] width 13 height 21
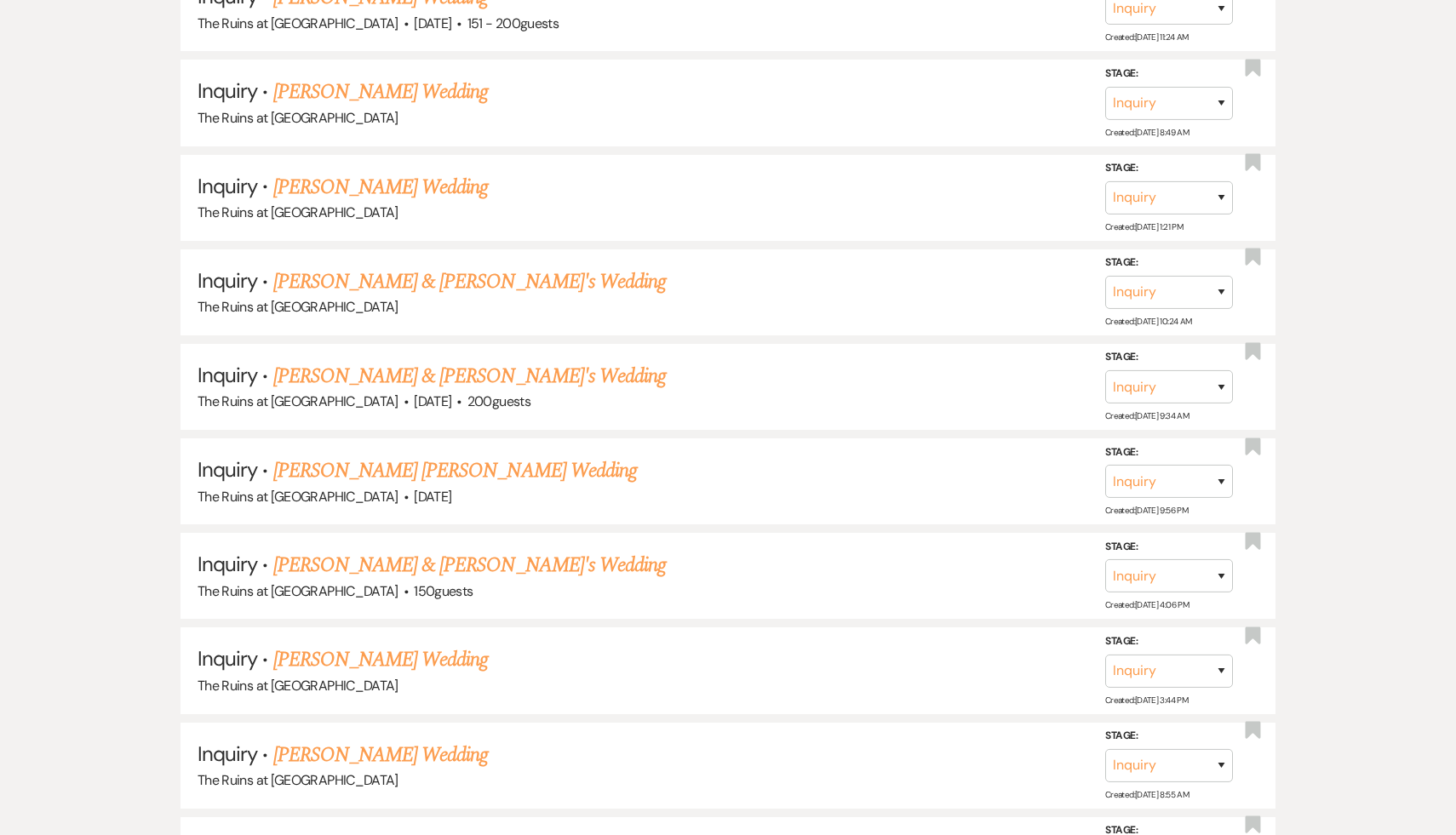
scroll to position [175, 0]
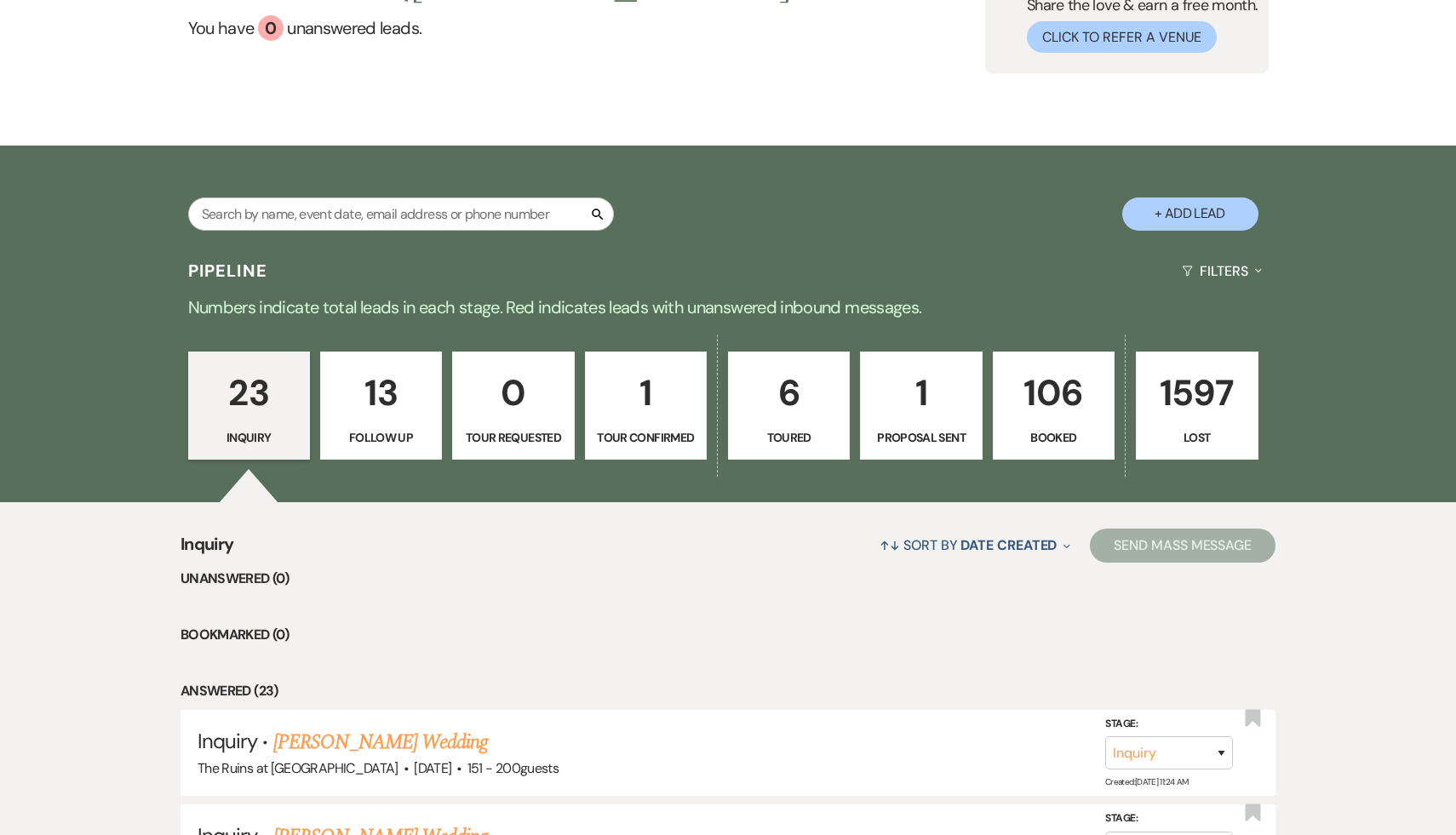
click at [1063, 389] on p "106" at bounding box center [1053, 393] width 99 height 57
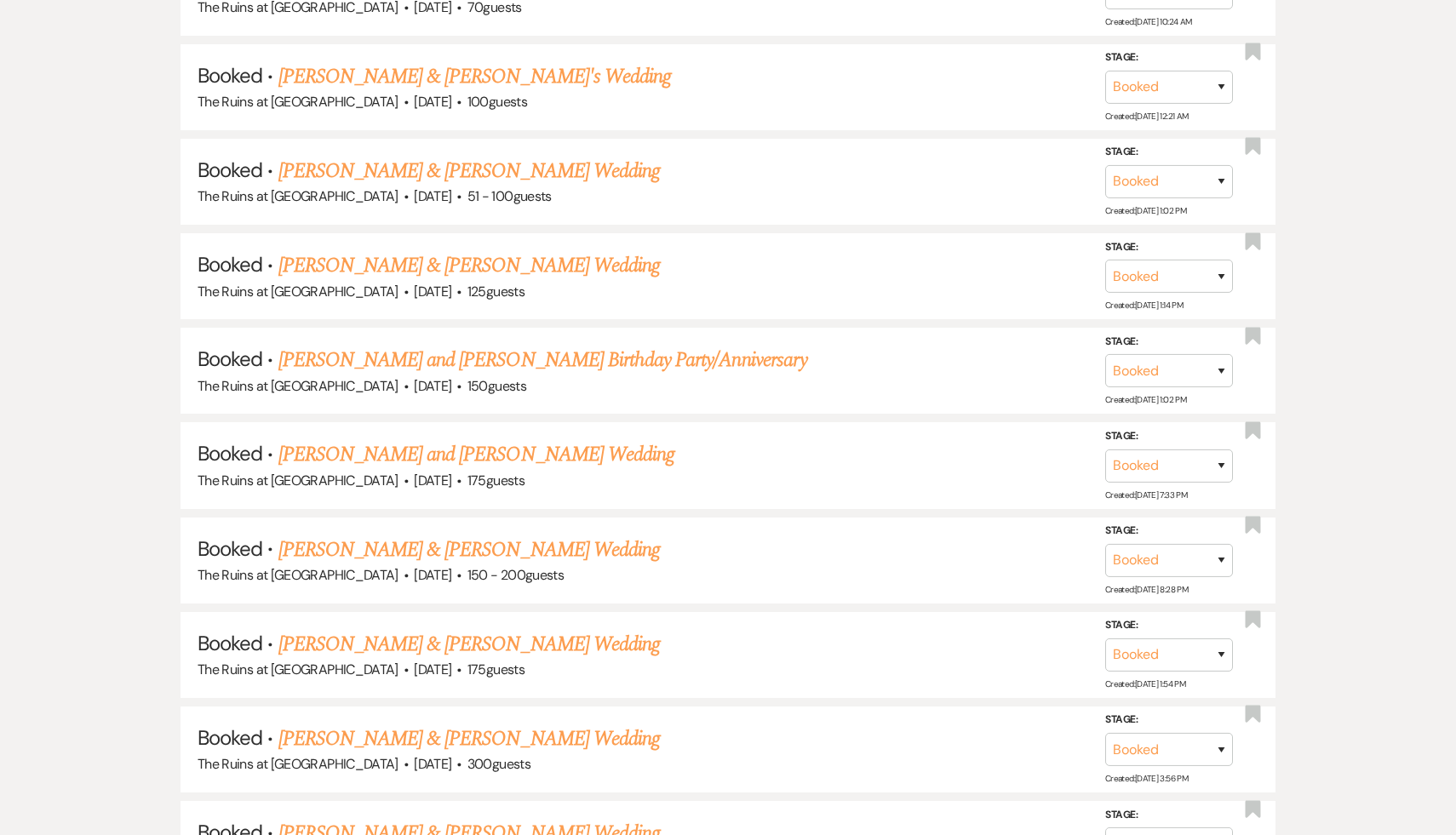
scroll to position [8264, 0]
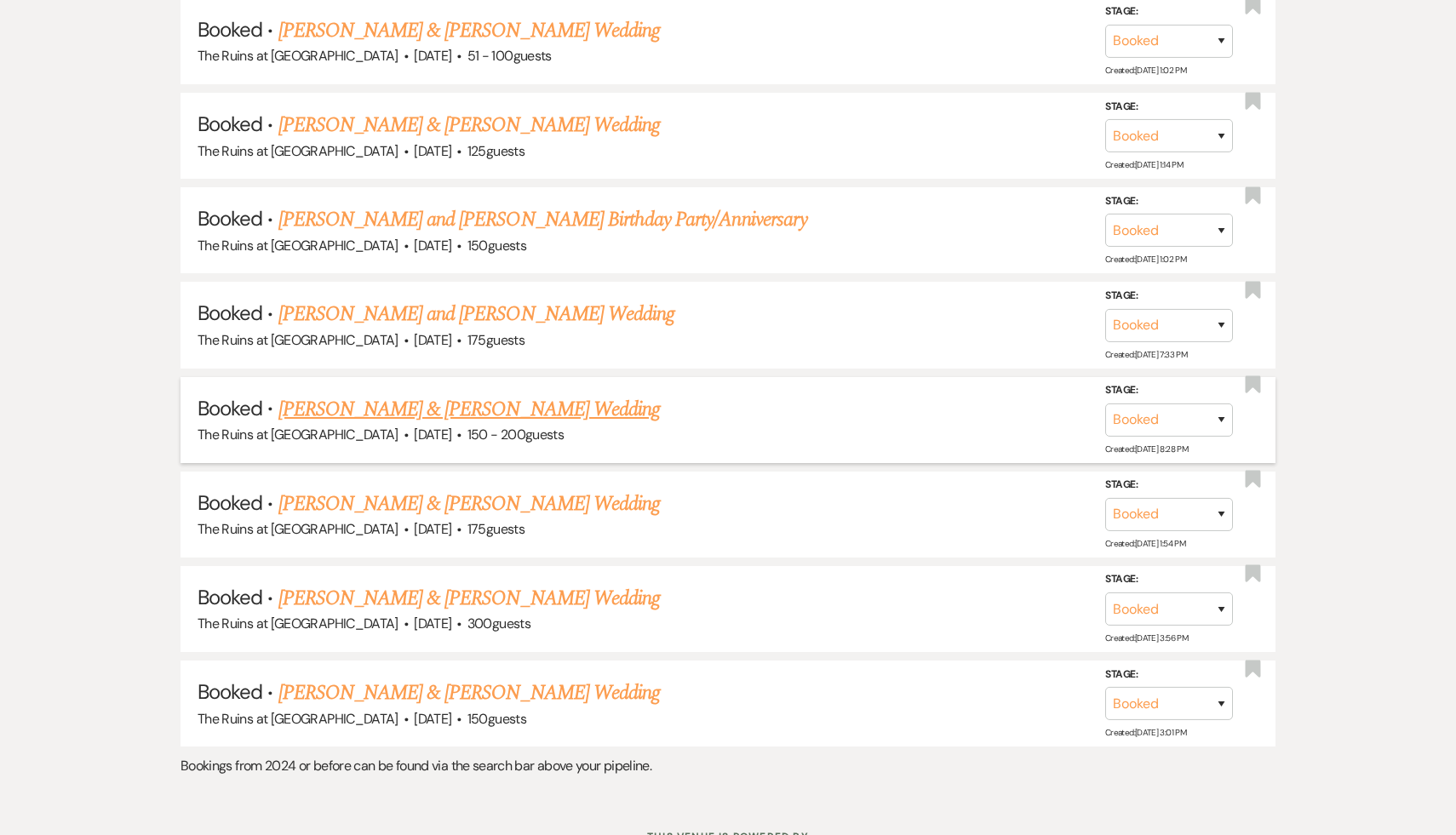
click at [543, 394] on link "[PERSON_NAME] & [PERSON_NAME] Wedding" at bounding box center [468, 409] width 382 height 30
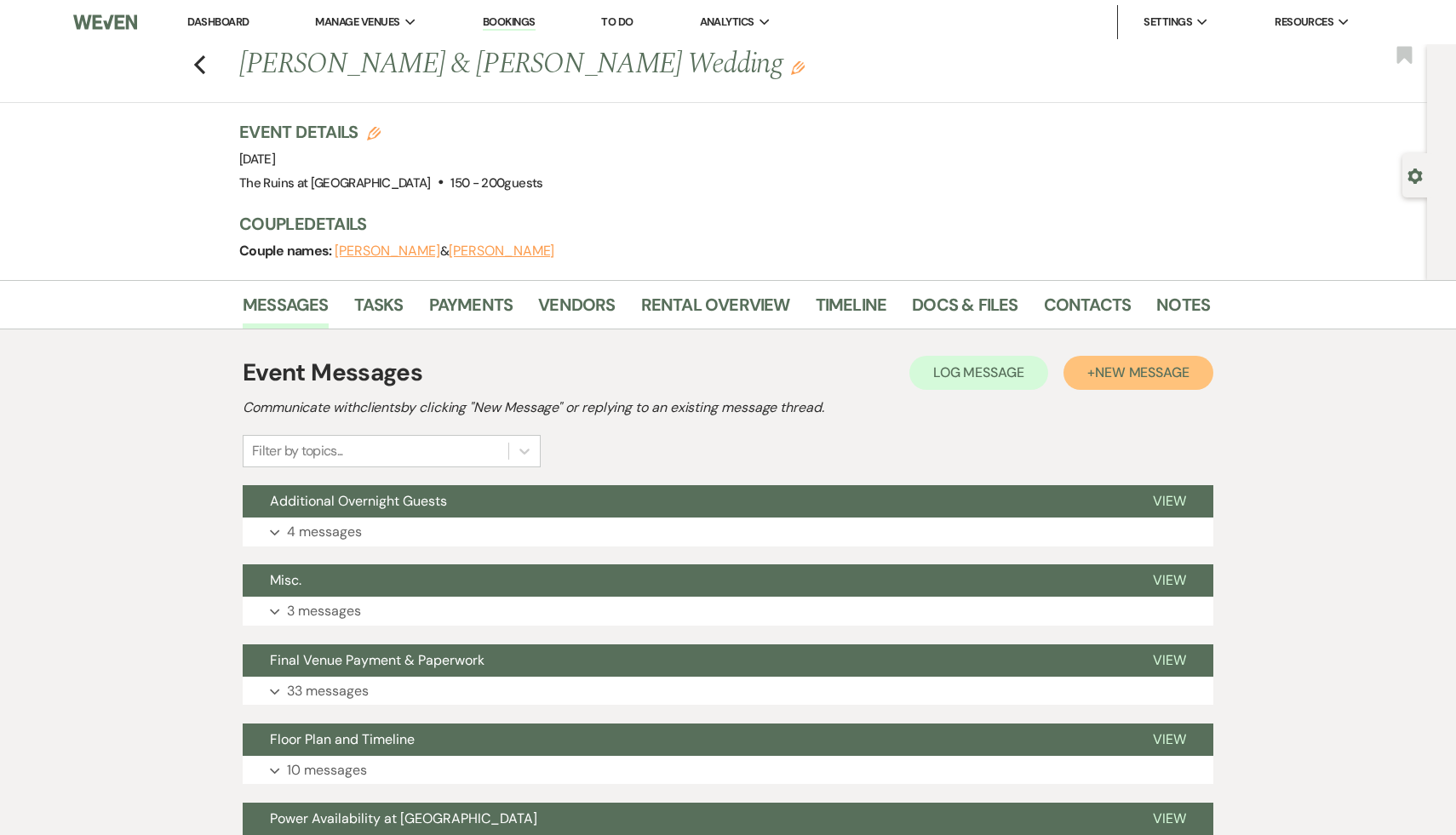
click at [1155, 367] on span "New Message" at bounding box center [1142, 373] width 95 height 18
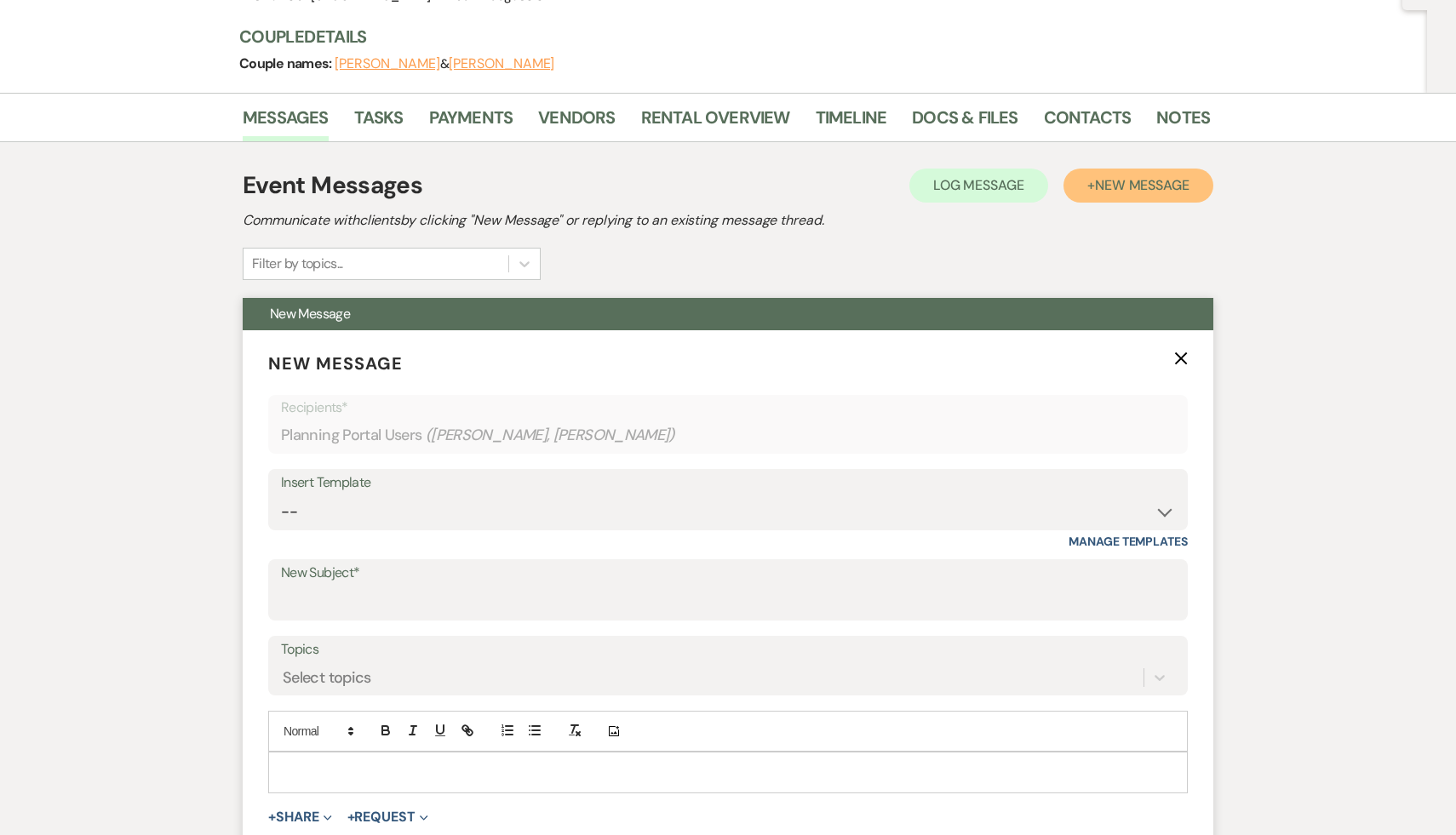
scroll to position [226, 0]
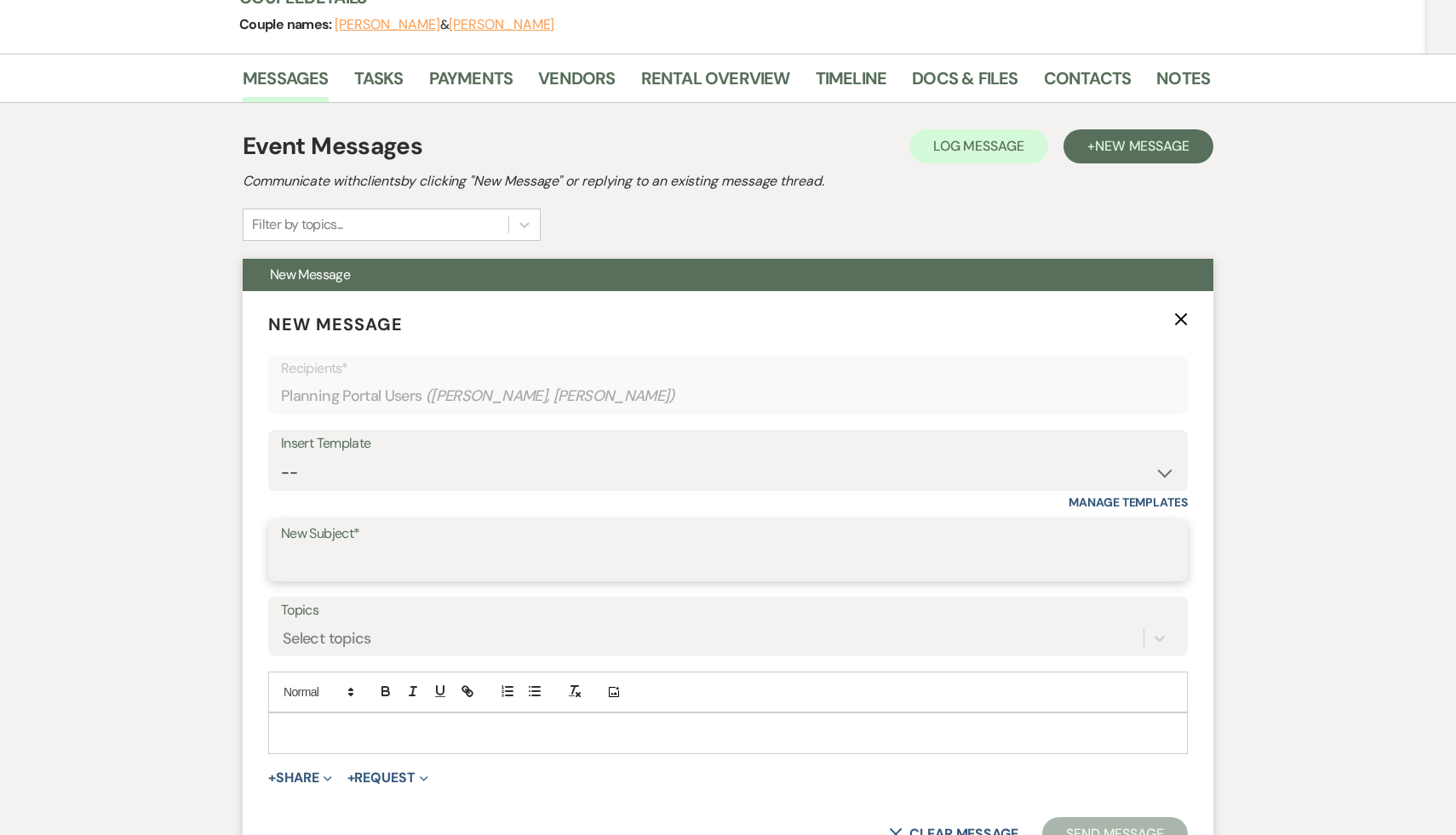
click at [562, 564] on input "New Subject*" at bounding box center [728, 563] width 894 height 33
type input "Security Deposit Refund"
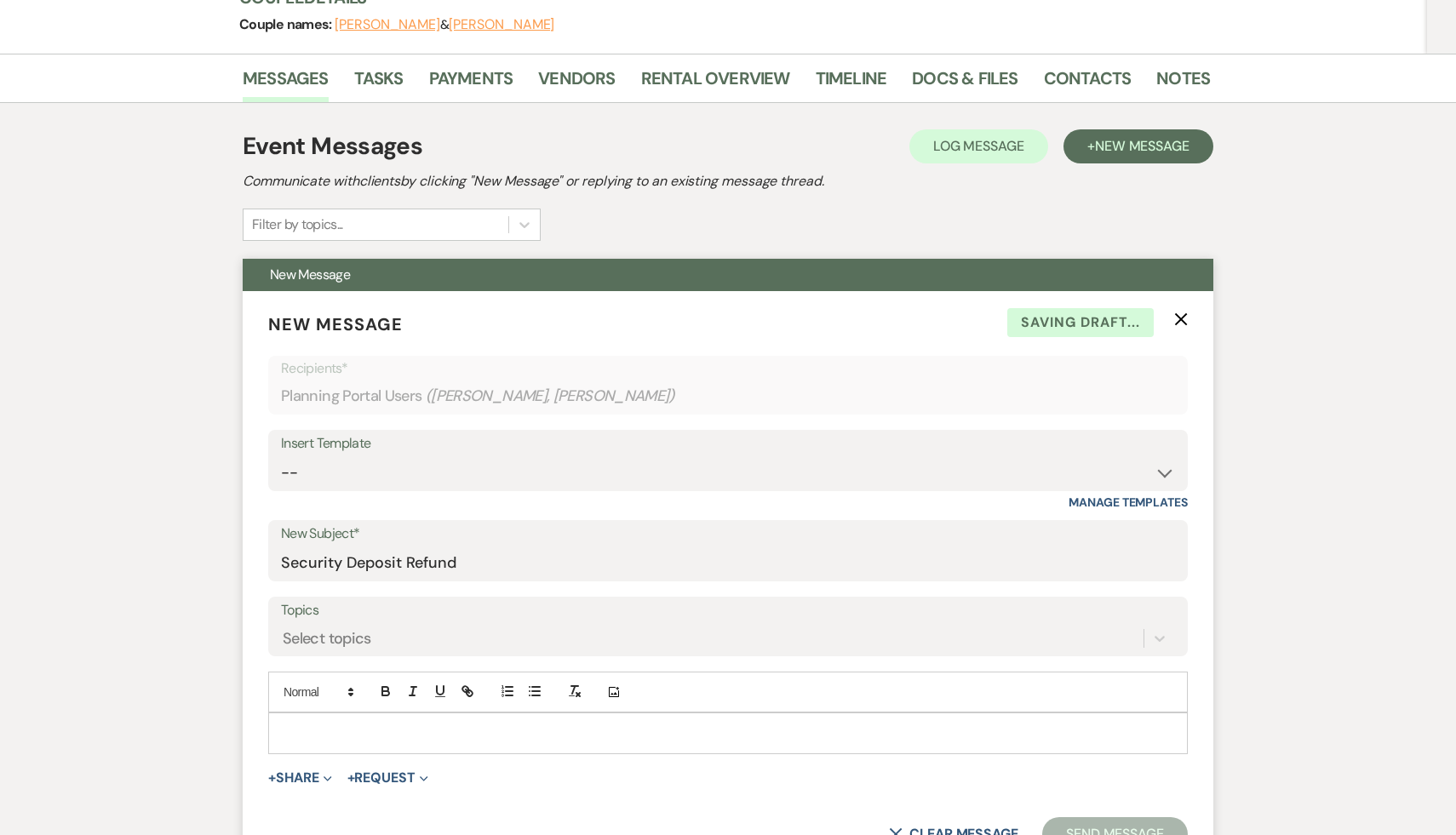
click at [426, 720] on div at bounding box center [728, 733] width 918 height 39
